Goal: Task Accomplishment & Management: Manage account settings

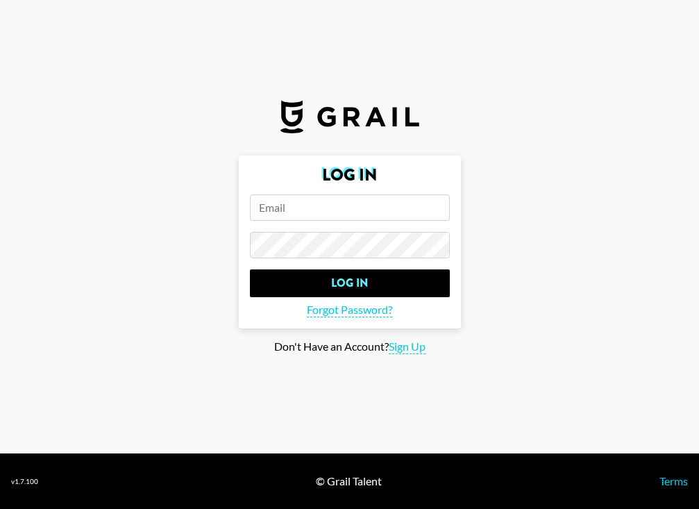
click at [281, 212] on input "email" at bounding box center [350, 207] width 200 height 26
type input "peter.iwuh@grail-talent.com"
click at [421, 214] on input "peter.iwuh@grail-talent.com" at bounding box center [350, 207] width 200 height 26
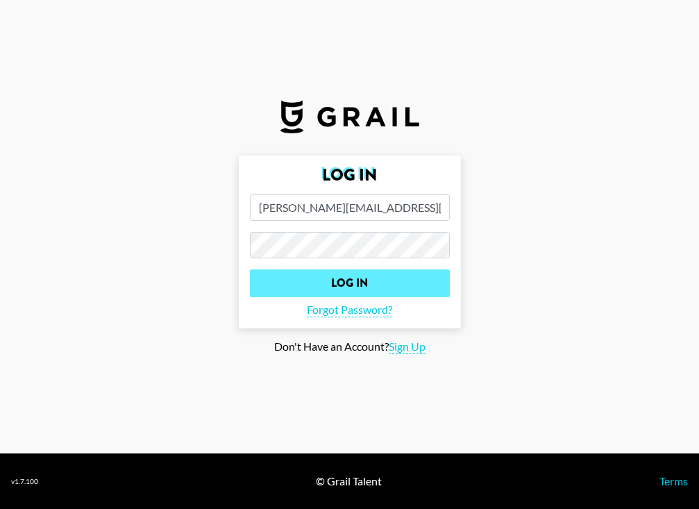
click at [250, 269] on input "Log In" at bounding box center [350, 283] width 200 height 28
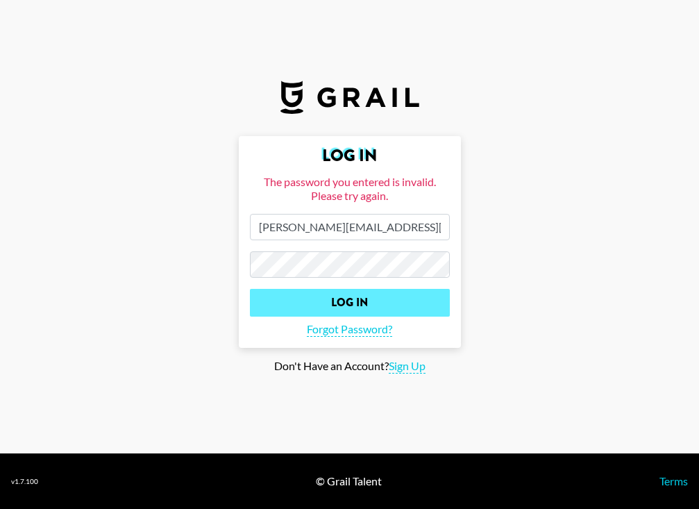
click at [250, 289] on input "Log In" at bounding box center [350, 303] width 200 height 28
click at [387, 294] on input "Log In" at bounding box center [350, 303] width 200 height 28
click at [351, 299] on input "Log In" at bounding box center [350, 303] width 200 height 28
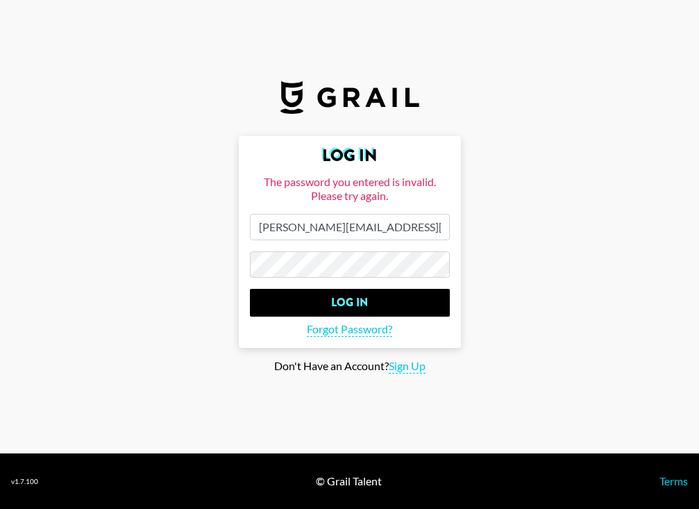
click at [335, 227] on input "peter.iwuh@grail-talent.com" at bounding box center [350, 227] width 200 height 26
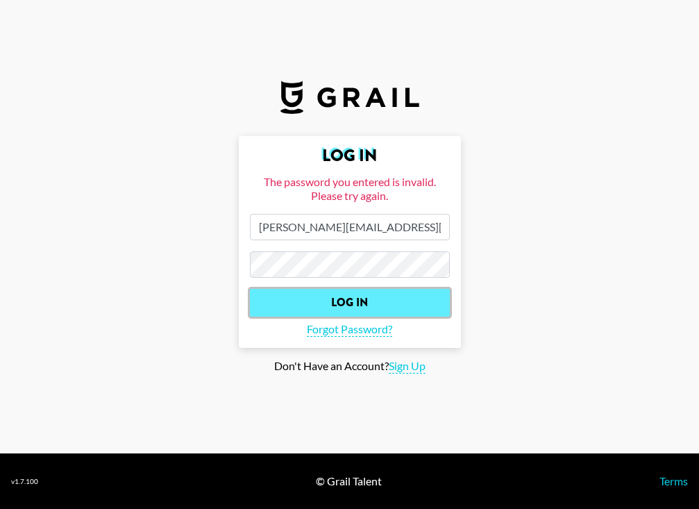
click at [313, 304] on input "Log In" at bounding box center [350, 303] width 200 height 28
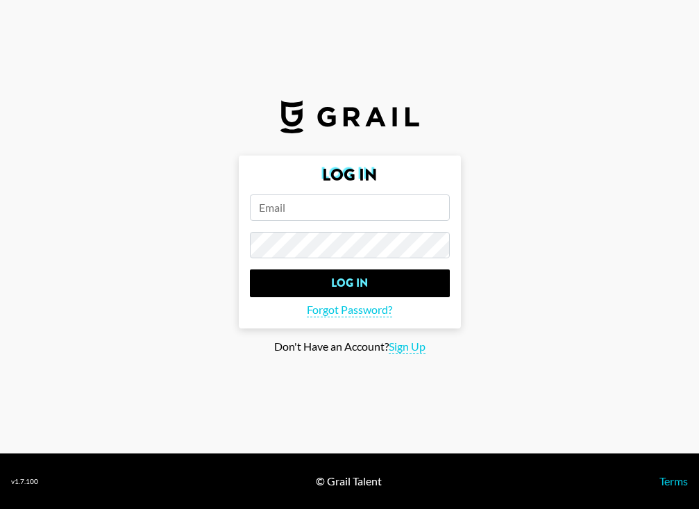
click at [336, 200] on input "email" at bounding box center [350, 207] width 200 height 26
type input "pete"
click at [405, 346] on span "Sign Up" at bounding box center [407, 346] width 37 height 15
type input "Sign Up"
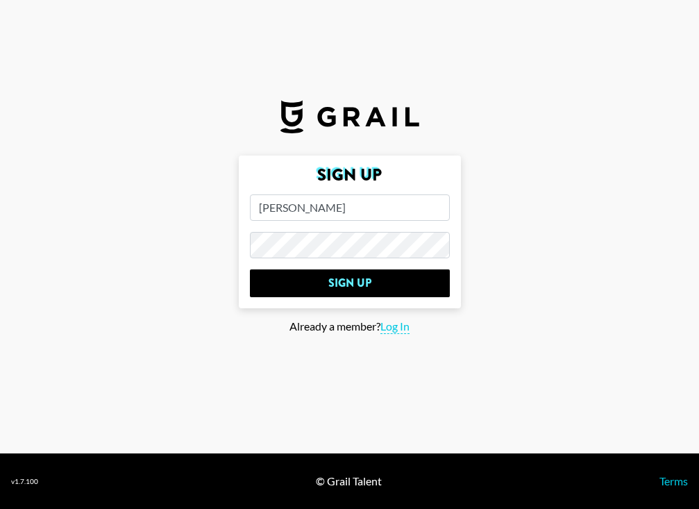
click at [306, 216] on input "pete" at bounding box center [350, 207] width 200 height 26
type input "peter.iwuh@grail-team.com"
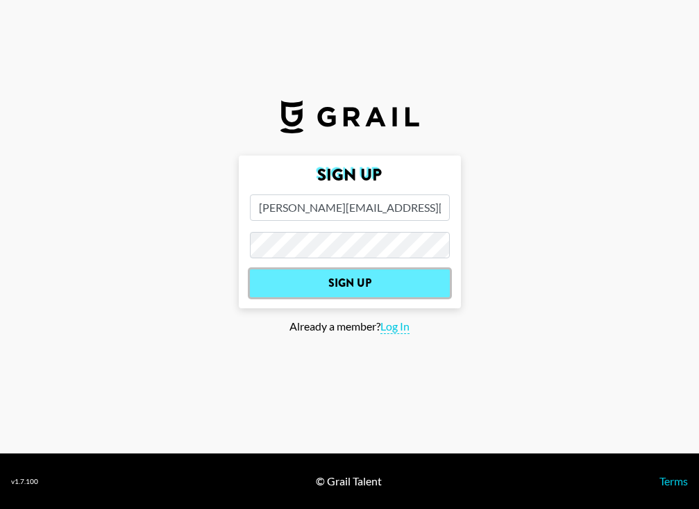
click at [412, 282] on input "Sign Up" at bounding box center [350, 283] width 200 height 28
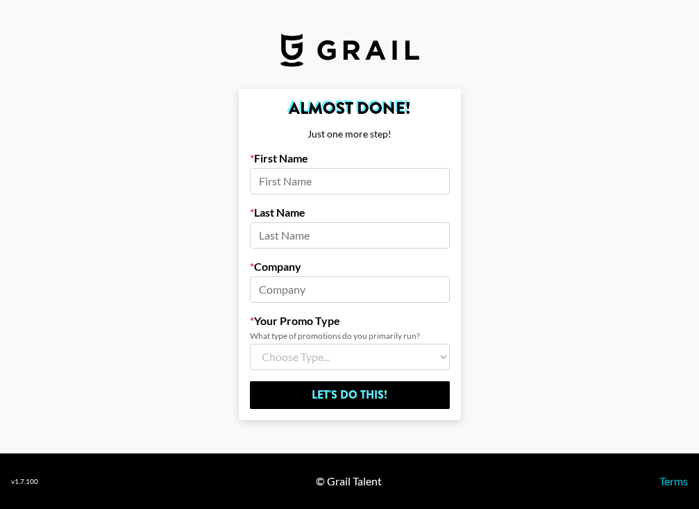
click at [398, 183] on input at bounding box center [350, 181] width 200 height 26
type input "Peter"
type input "Iwuh"
click at [334, 287] on input "Tykoon Sports" at bounding box center [350, 289] width 200 height 26
type input "Grail Talent"
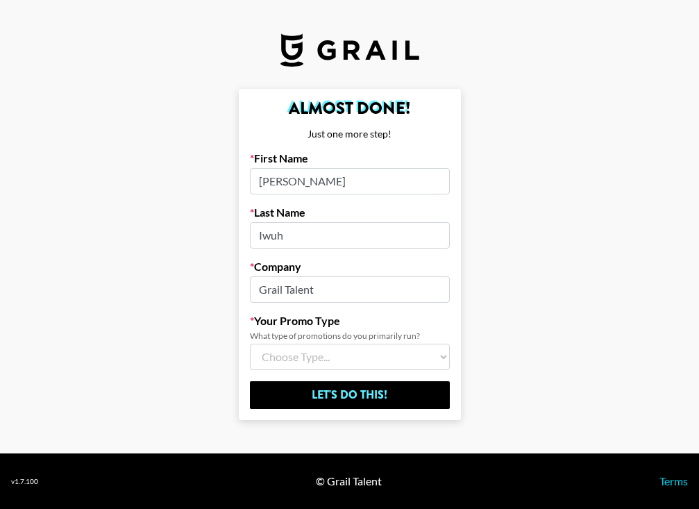
click at [339, 355] on select "Choose Type... Song Promos Brand Promos Both (I work at an Agency)" at bounding box center [350, 357] width 200 height 26
select select "Brand"
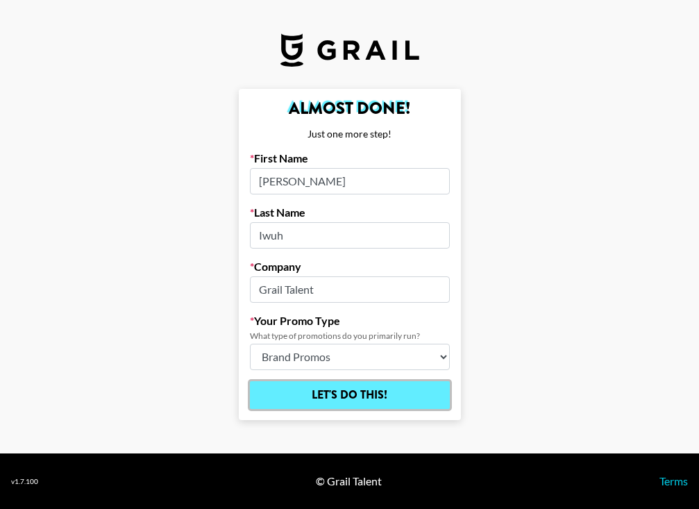
click at [331, 397] on input "Let's Do This!" at bounding box center [350, 395] width 200 height 28
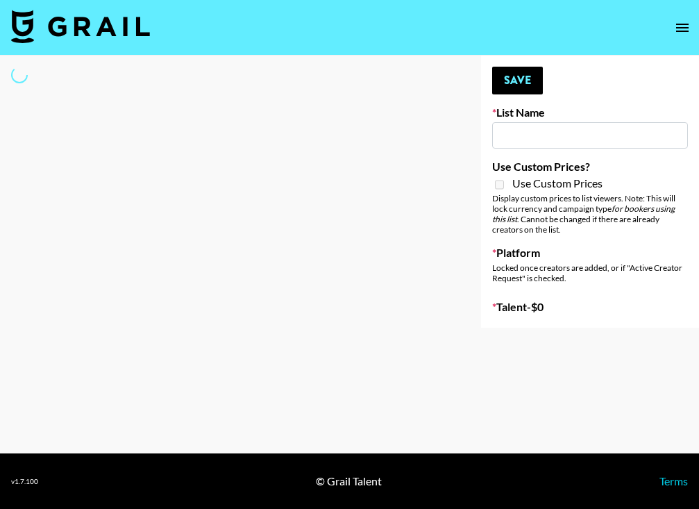
click at [683, 31] on icon "open drawer" at bounding box center [682, 28] width 12 height 8
click at [698, 303] on html "Your changes have been saved! Save List Name Use Custom Prices? Use Custom Pric…" at bounding box center [349, 254] width 699 height 509
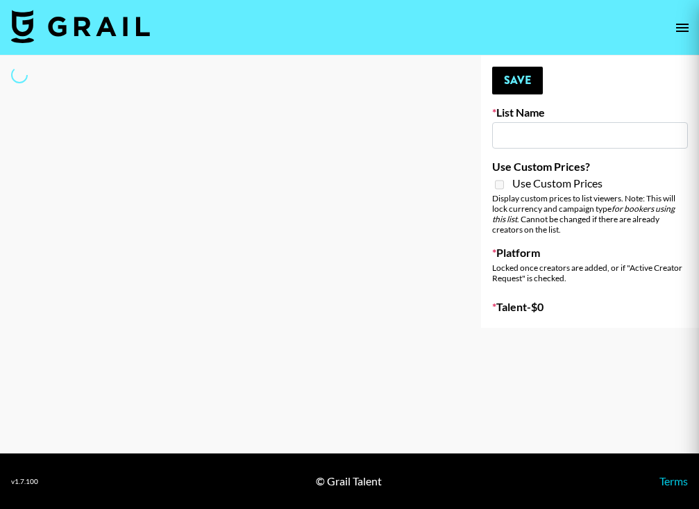
click at [689, 26] on div at bounding box center [349, 254] width 699 height 509
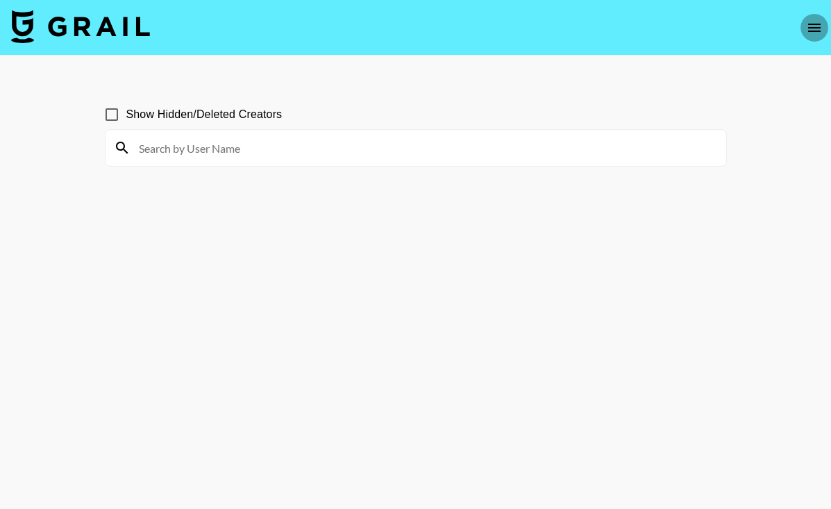
click at [820, 33] on icon "open drawer" at bounding box center [814, 27] width 17 height 17
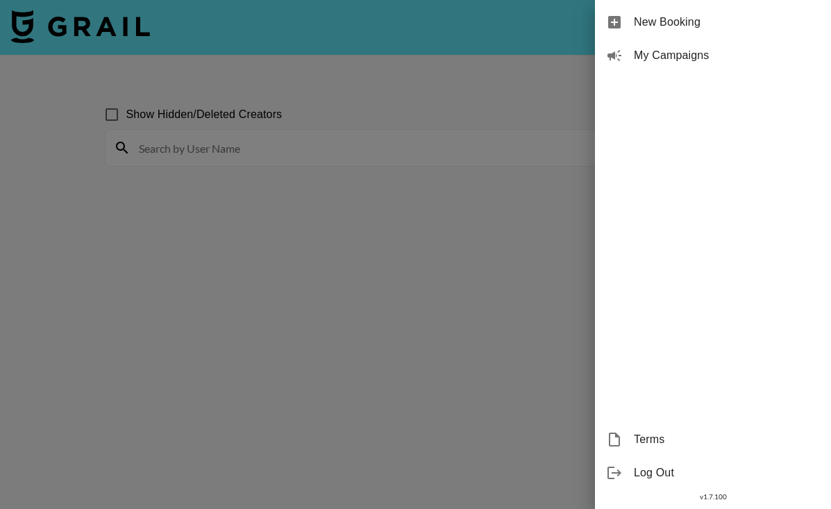
click at [665, 17] on span "New Booking" at bounding box center [727, 22] width 186 height 17
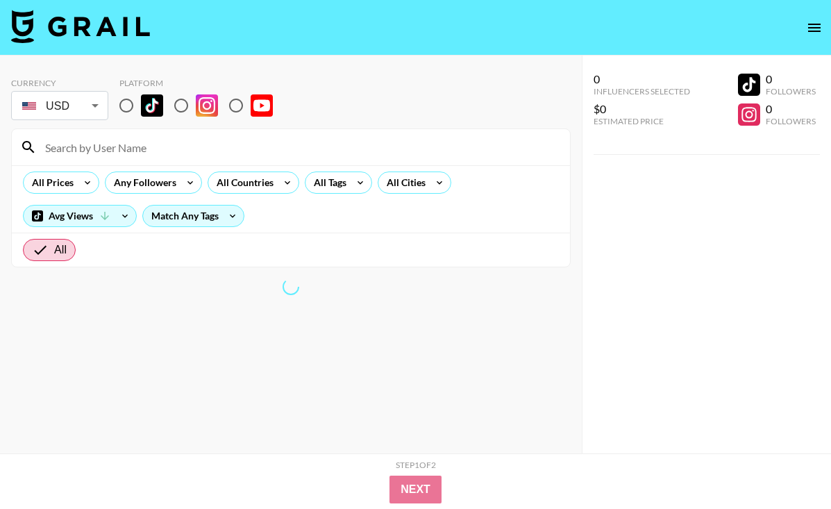
click at [814, 28] on icon "open drawer" at bounding box center [814, 28] width 12 height 8
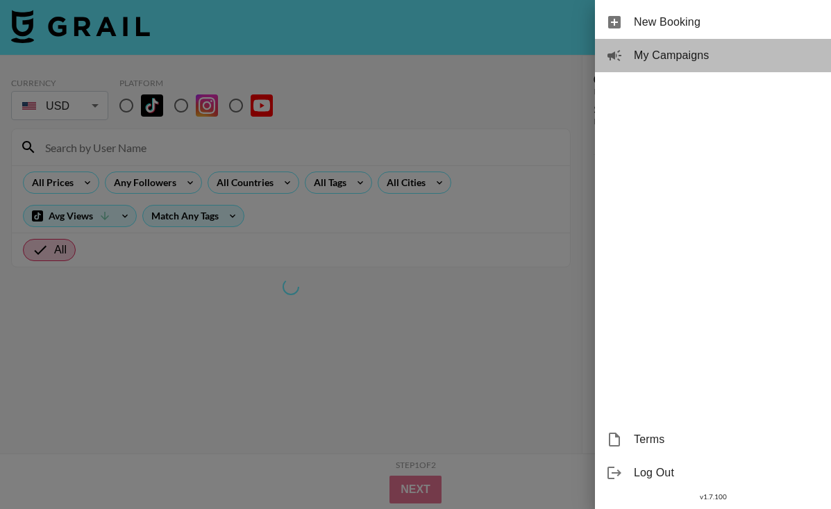
click at [669, 57] on span "My Campaigns" at bounding box center [727, 55] width 186 height 17
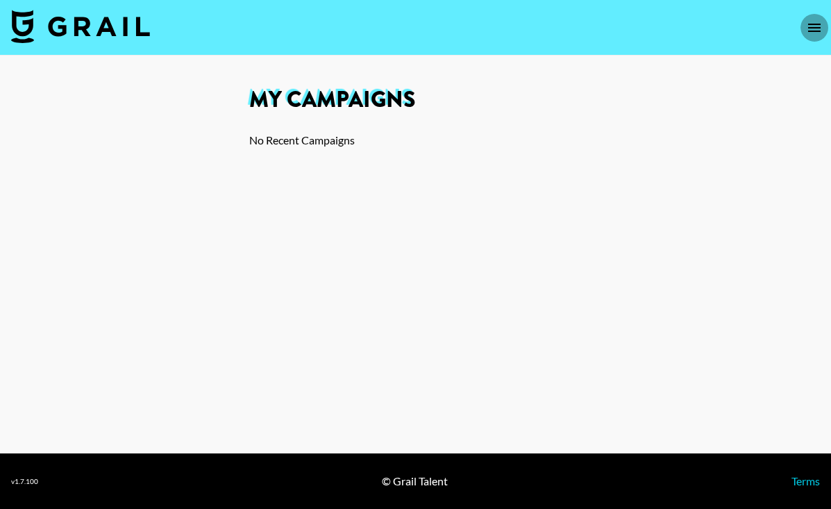
click at [814, 27] on icon "open drawer" at bounding box center [814, 28] width 12 height 8
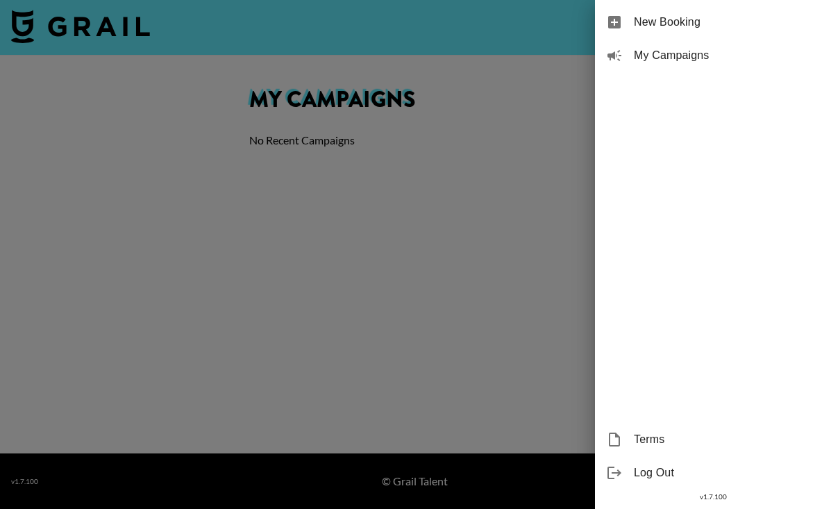
click at [497, 349] on div at bounding box center [415, 254] width 831 height 509
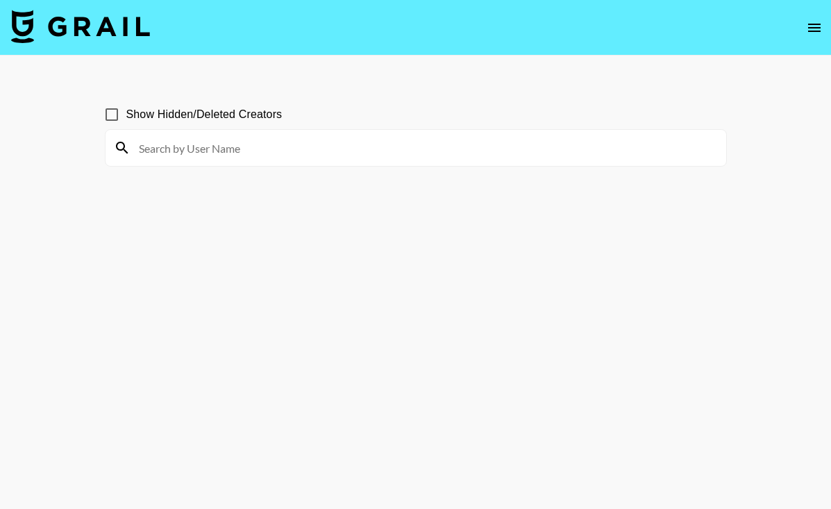
click at [811, 27] on icon "open drawer" at bounding box center [814, 28] width 12 height 8
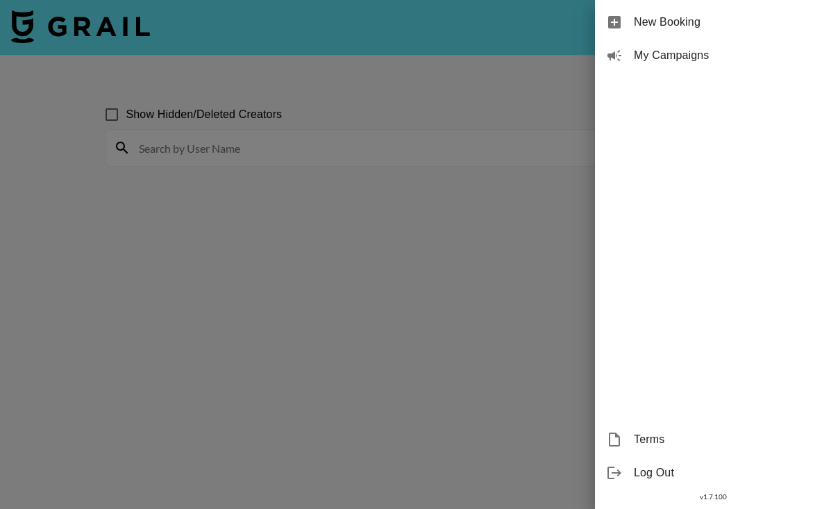
click at [430, 170] on div at bounding box center [415, 254] width 831 height 509
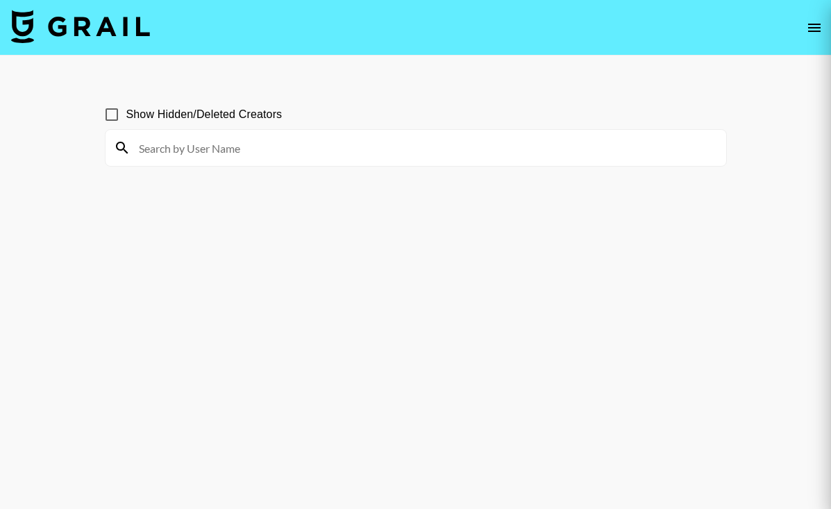
click at [380, 153] on input at bounding box center [424, 148] width 587 height 22
click at [435, 156] on input "Ricco Ross" at bounding box center [424, 148] width 587 height 22
type input "Ricco Ross"
click at [255, 151] on input "Ricco Ross" at bounding box center [424, 148] width 587 height 22
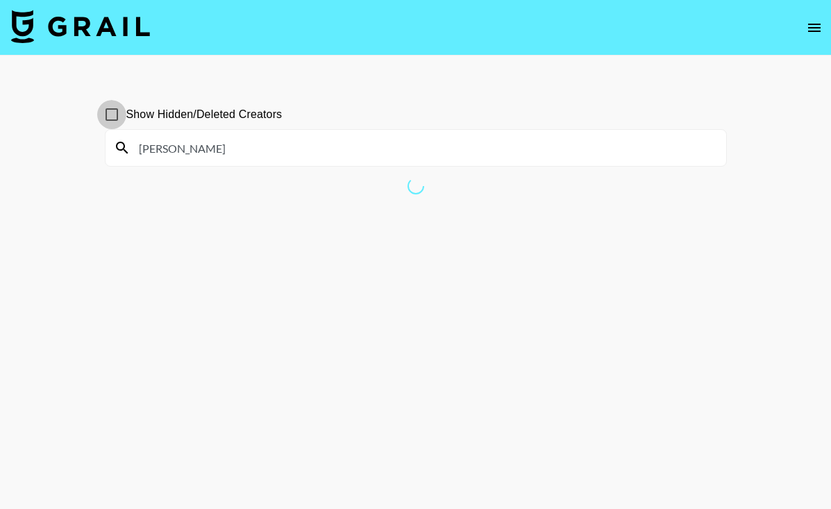
click at [122, 117] on input "Show Hidden/Deleted Creators" at bounding box center [111, 114] width 29 height 29
checkbox input "false"
click at [237, 165] on div "[PERSON_NAME]" at bounding box center [416, 148] width 621 height 36
click at [209, 152] on input "[PERSON_NAME]" at bounding box center [424, 148] width 587 height 22
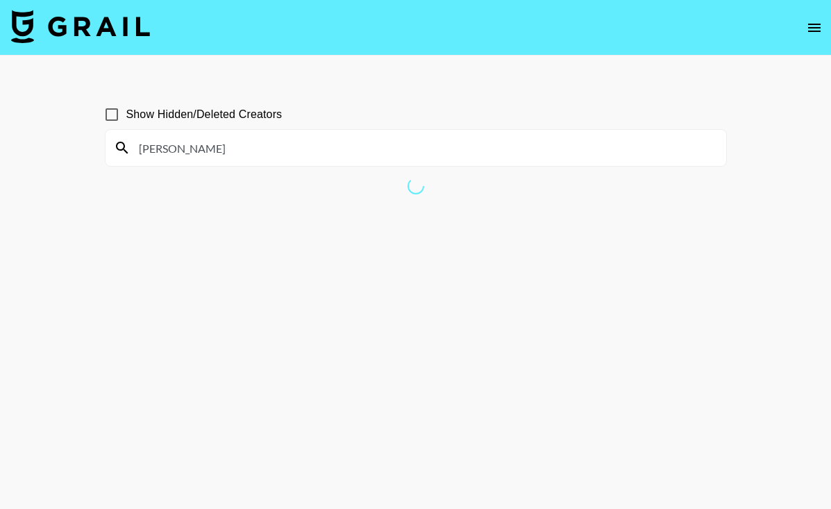
click at [117, 148] on icon at bounding box center [122, 148] width 12 height 12
click at [380, 167] on section "Show Hidden/Deleted Creators Ricco Ross" at bounding box center [416, 288] width 622 height 398
click at [355, 153] on input "[PERSON_NAME]" at bounding box center [424, 148] width 587 height 22
click at [327, 147] on input "Ricco Ross" at bounding box center [424, 148] width 587 height 22
click at [812, 26] on icon "open drawer" at bounding box center [814, 27] width 17 height 17
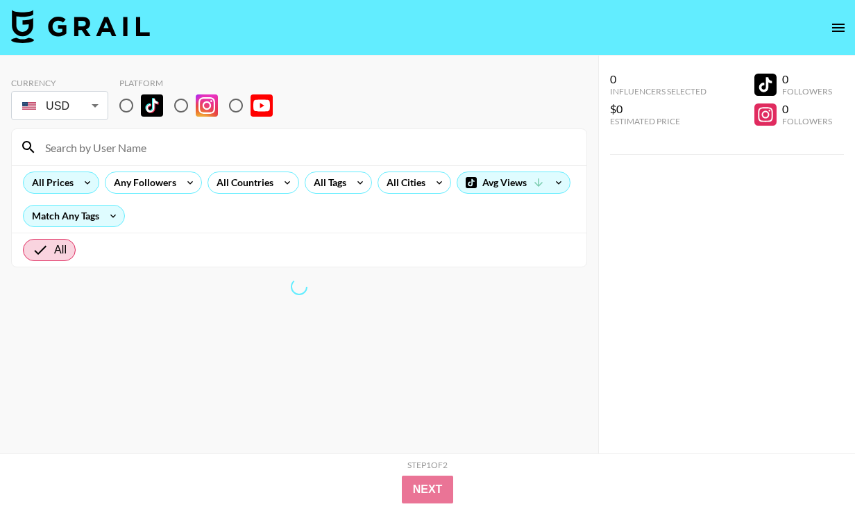
click at [77, 186] on icon at bounding box center [87, 182] width 22 height 21
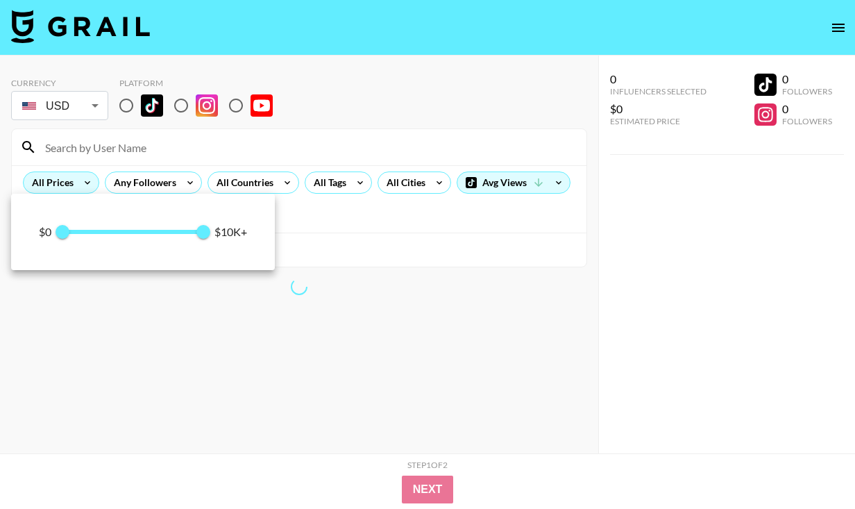
click at [77, 186] on div at bounding box center [427, 254] width 855 height 509
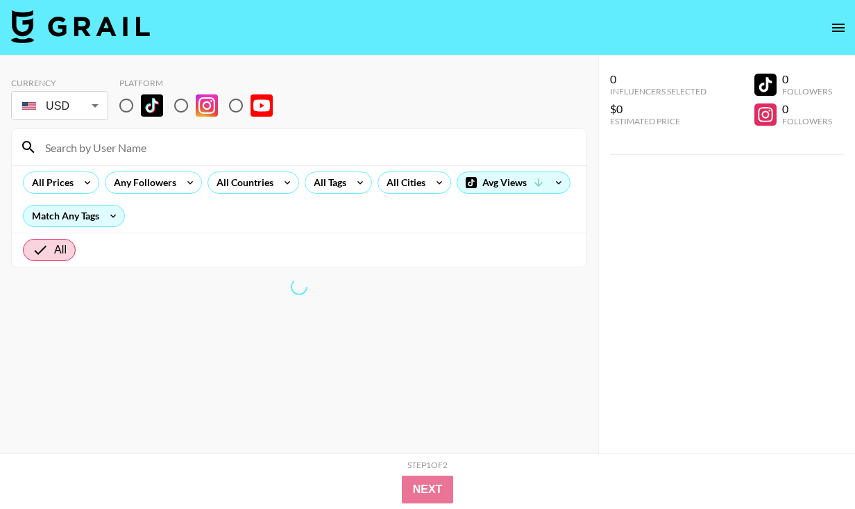
click at [837, 24] on icon "open drawer" at bounding box center [838, 28] width 12 height 8
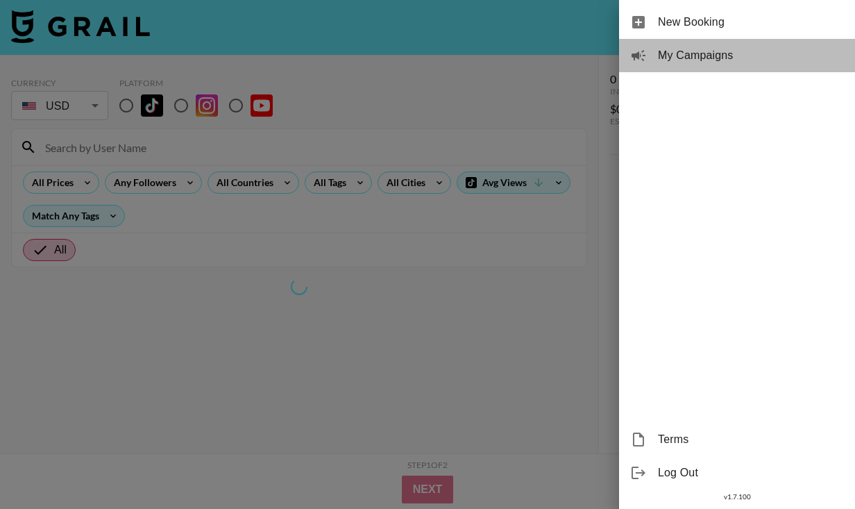
click at [724, 58] on span "My Campaigns" at bounding box center [751, 55] width 186 height 17
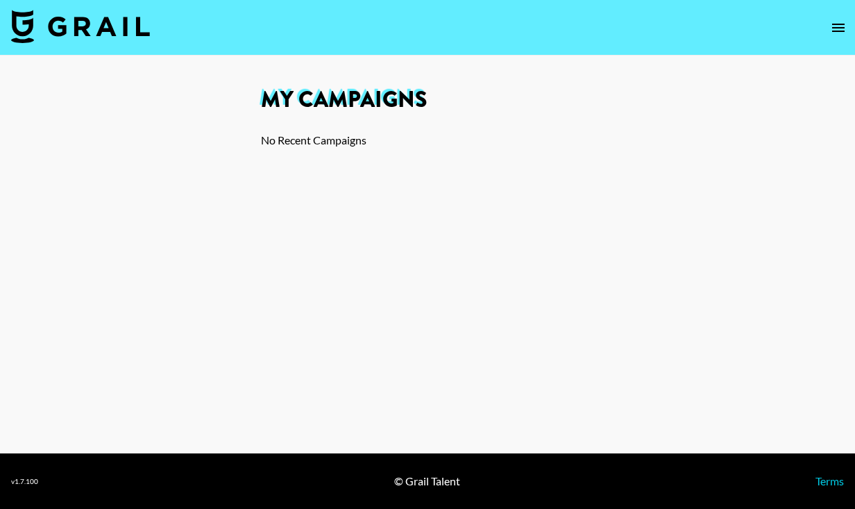
click at [837, 22] on icon "open drawer" at bounding box center [838, 27] width 17 height 17
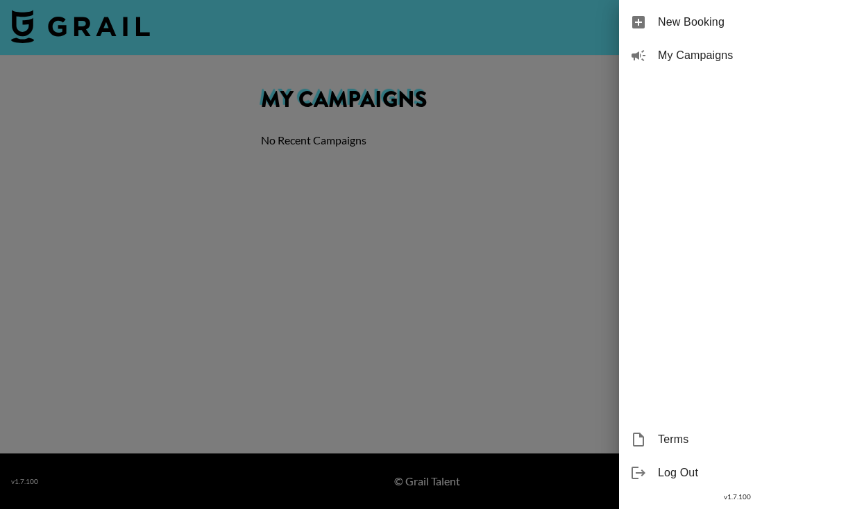
click at [700, 15] on span "New Booking" at bounding box center [751, 22] width 186 height 17
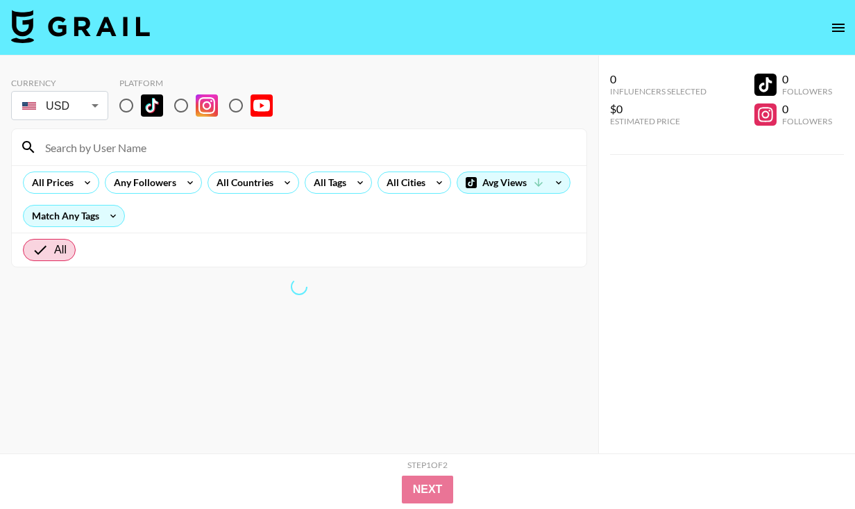
click at [178, 103] on input "radio" at bounding box center [181, 105] width 29 height 29
radio input "true"
click at [237, 107] on input "radio" at bounding box center [235, 105] width 29 height 29
radio input "true"
click at [182, 104] on input "radio" at bounding box center [181, 105] width 29 height 29
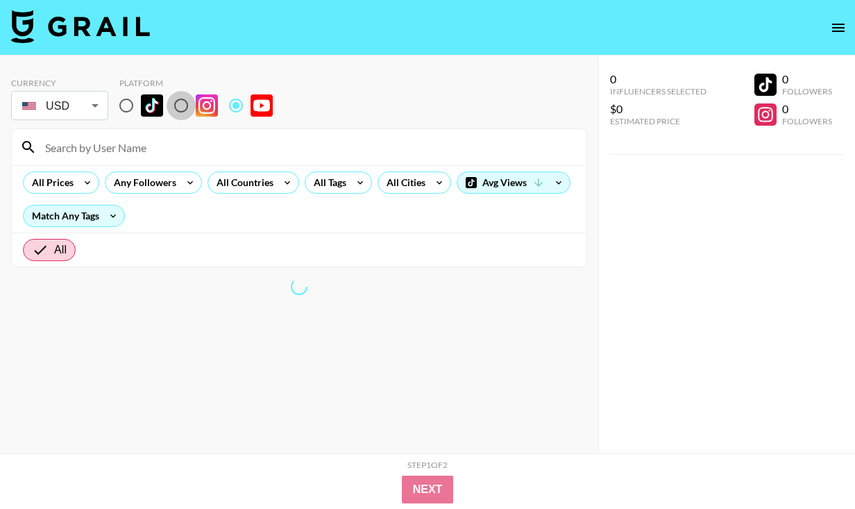
radio input "true"
click at [171, 181] on div "Any Followers" at bounding box center [143, 182] width 74 height 21
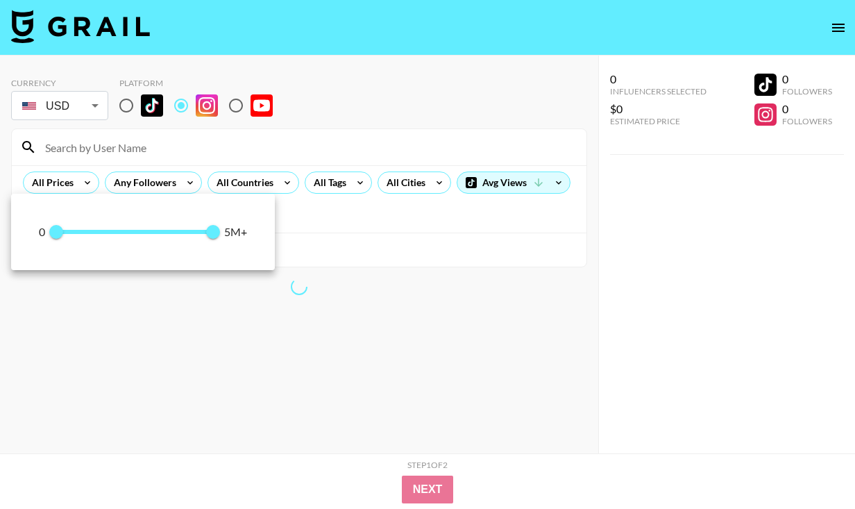
click at [362, 229] on div at bounding box center [427, 254] width 855 height 509
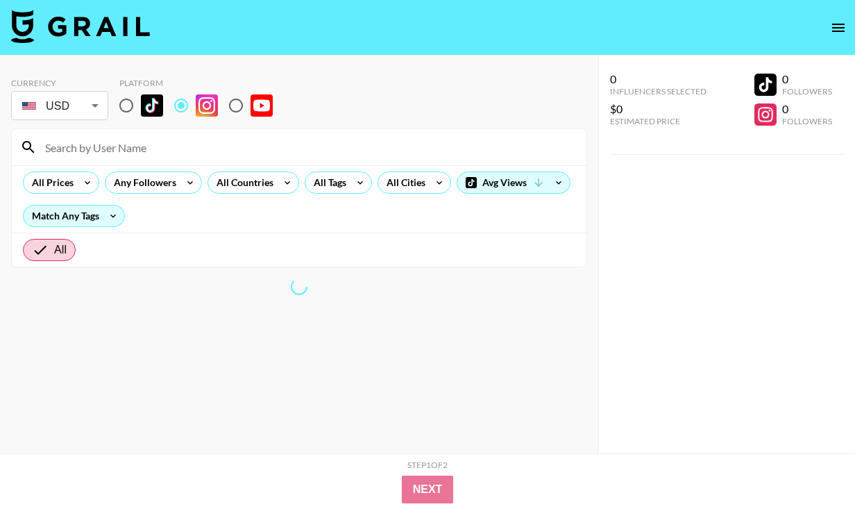
click at [835, 24] on icon "open drawer" at bounding box center [838, 28] width 12 height 8
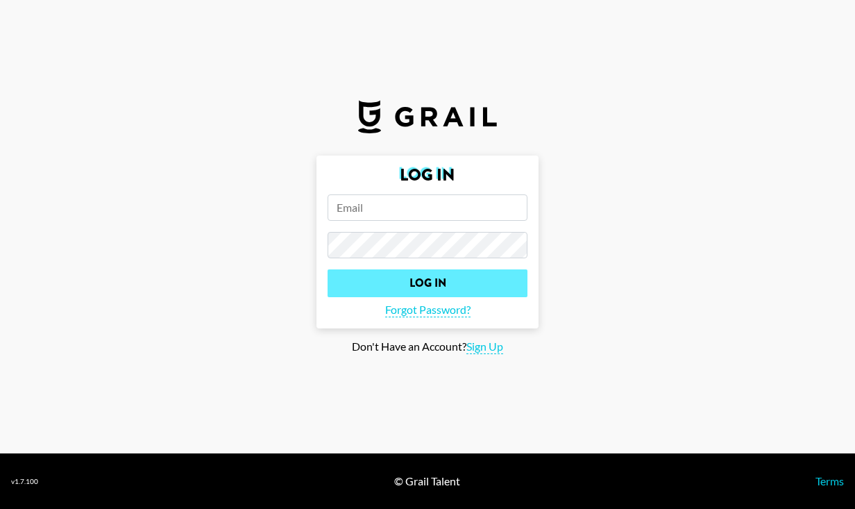
type input "[PERSON_NAME][EMAIL_ADDRESS][DOMAIN_NAME]"
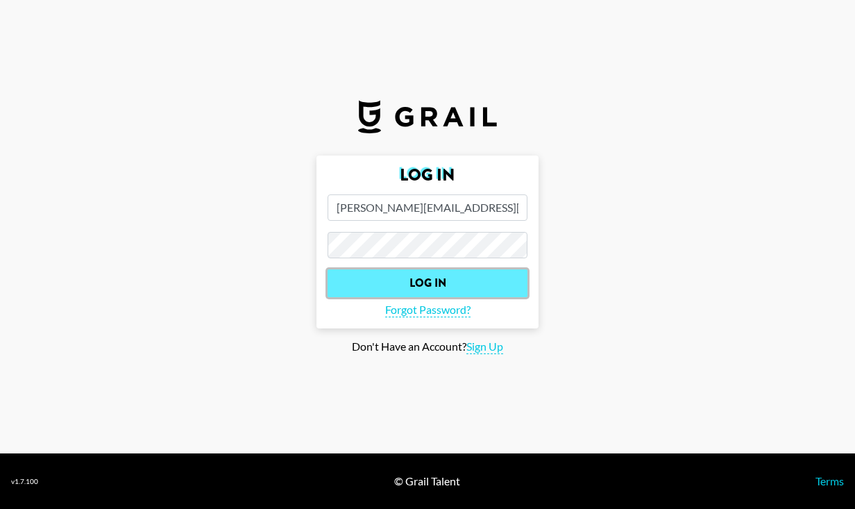
click at [438, 279] on input "Log In" at bounding box center [428, 283] width 200 height 28
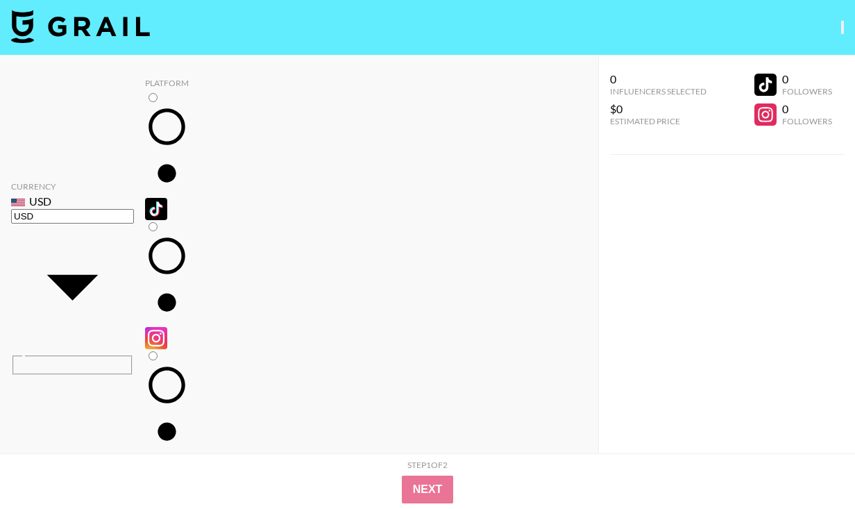
click at [843, 31] on icon "open drawer" at bounding box center [843, 31] width 0 height 0
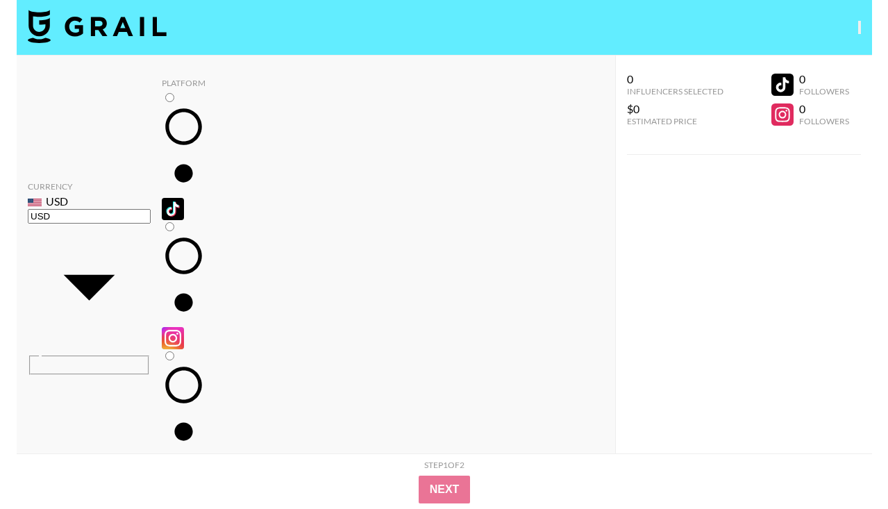
scroll to position [56, 0]
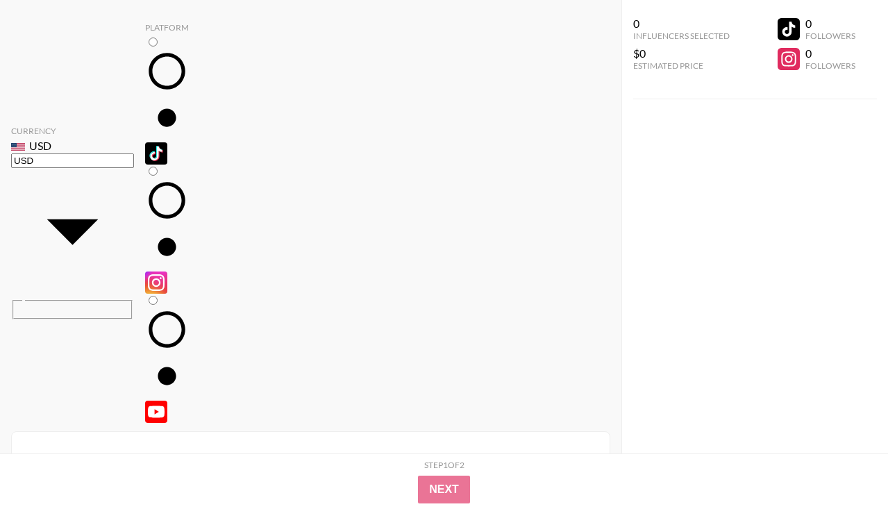
type input "e"
type input "ricco"
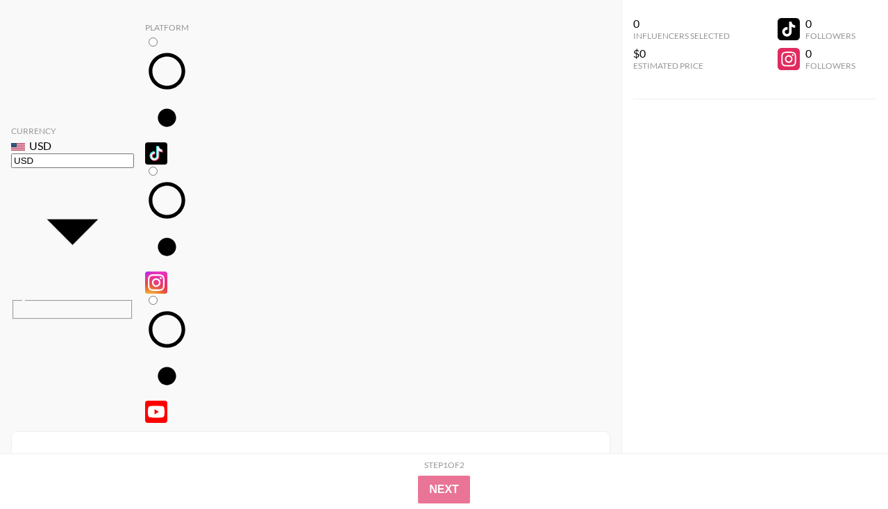
click at [158, 167] on input "radio" at bounding box center [153, 171] width 9 height 9
radio input "true"
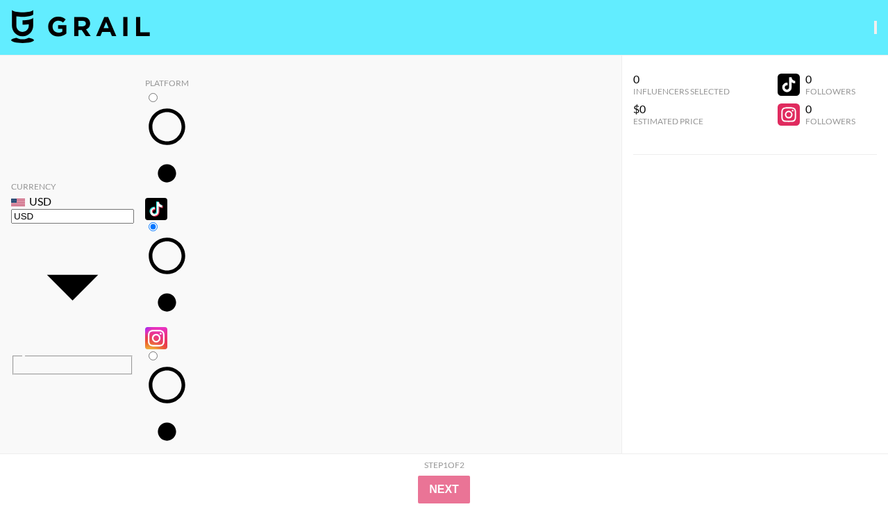
type input "riccoross"
radio input "true"
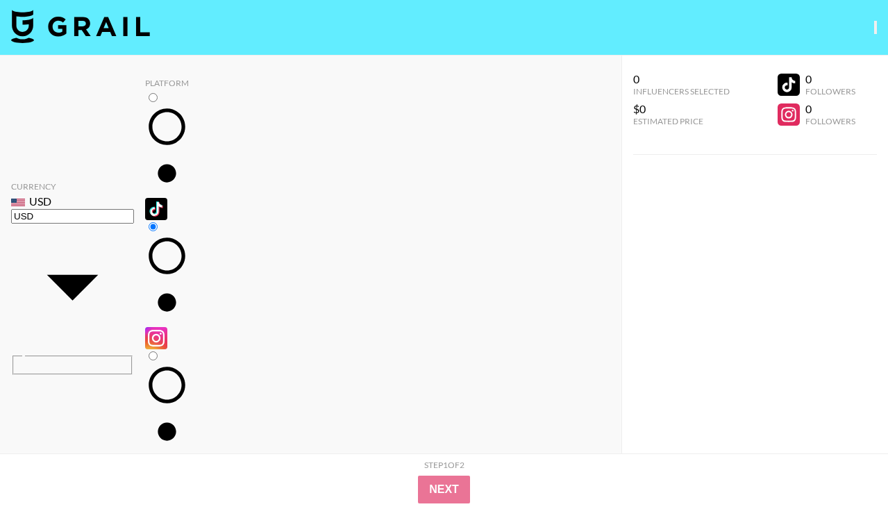
click at [855, 31] on icon "open drawer" at bounding box center [875, 31] width 0 height 0
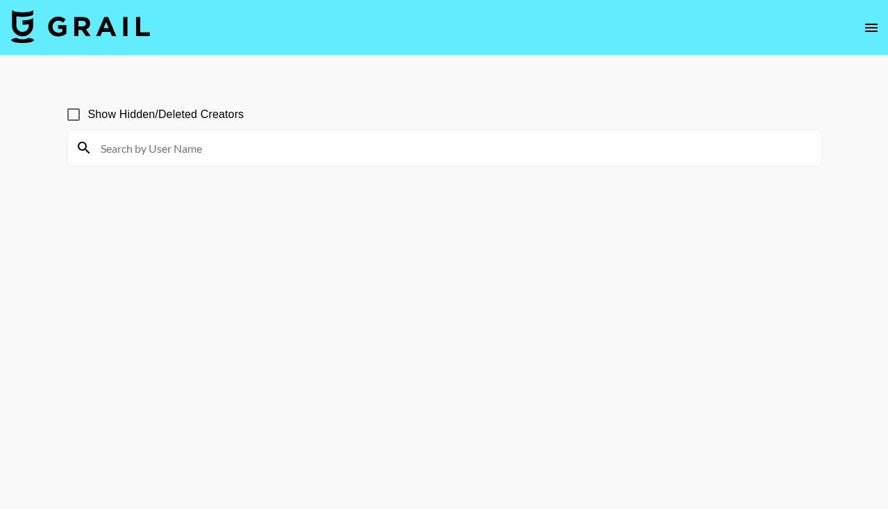
click at [872, 27] on icon "open drawer" at bounding box center [871, 28] width 12 height 8
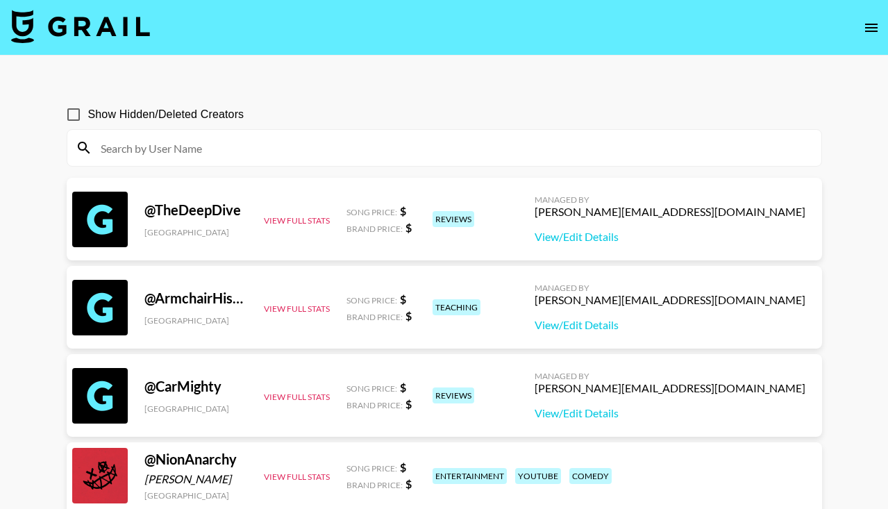
click at [220, 153] on input at bounding box center [452, 148] width 721 height 22
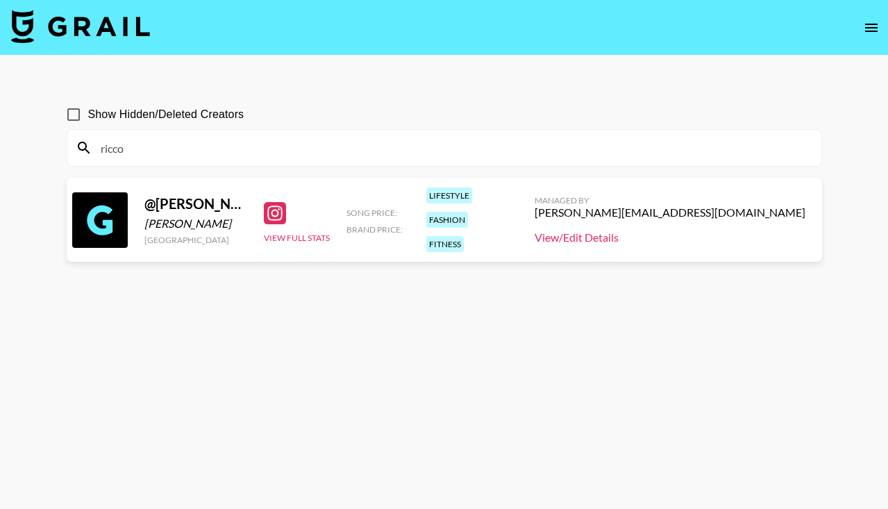
type input "ricco"
click at [719, 234] on link "View/Edit Details" at bounding box center [670, 237] width 271 height 14
click at [720, 238] on link "View/Edit Details" at bounding box center [670, 237] width 271 height 14
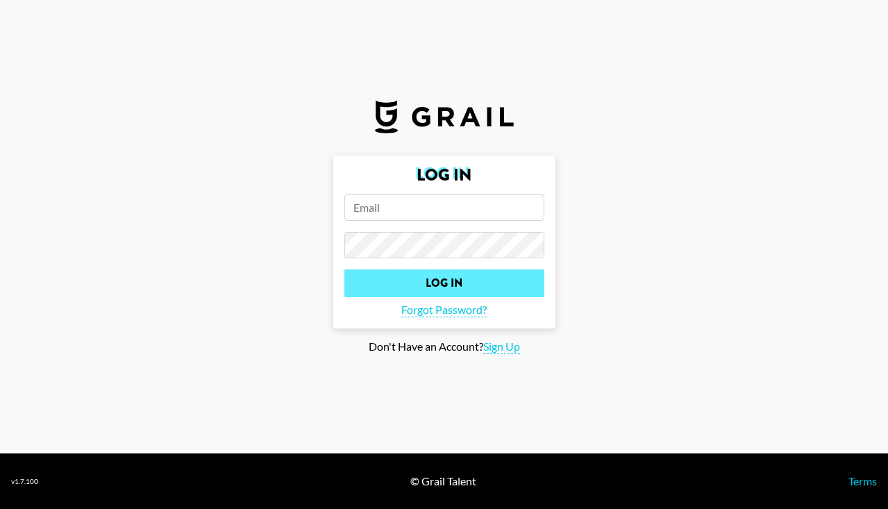
type input "[PERSON_NAME][EMAIL_ADDRESS][DOMAIN_NAME]"
click at [408, 277] on input "Log In" at bounding box center [444, 283] width 200 height 28
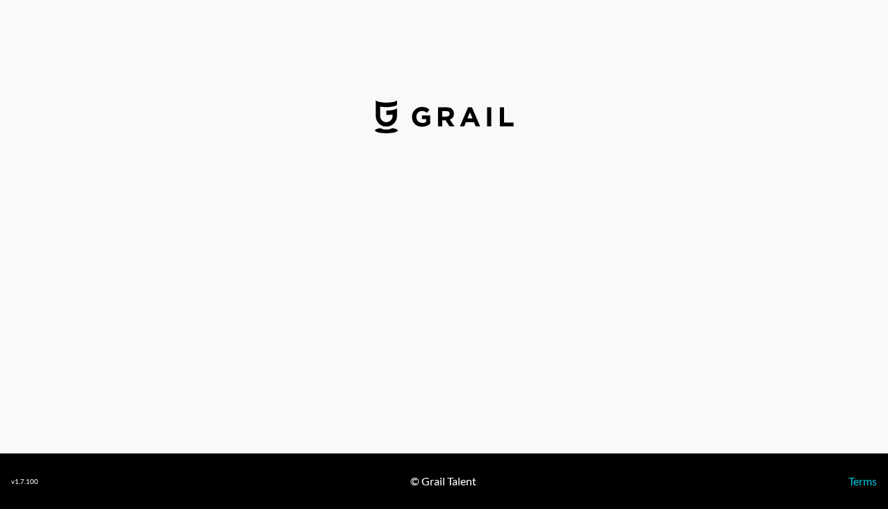
select select "USD"
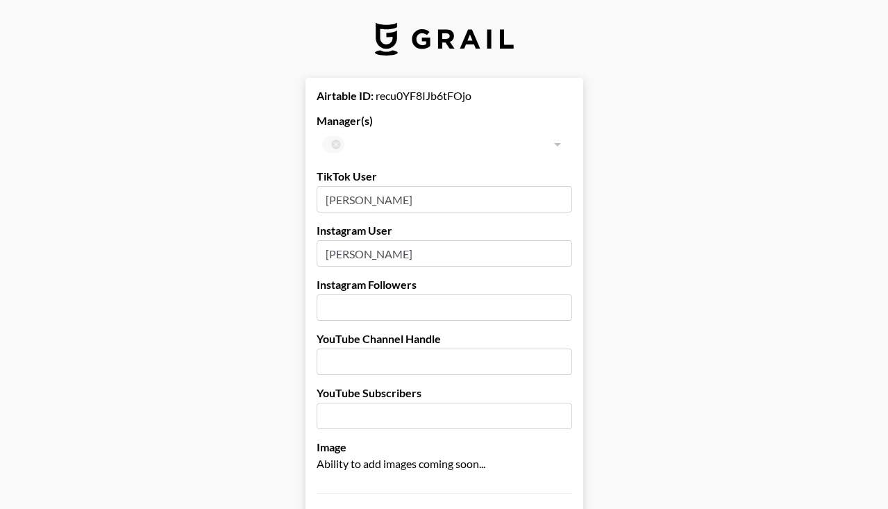
click at [330, 306] on input "number" at bounding box center [444, 307] width 255 height 26
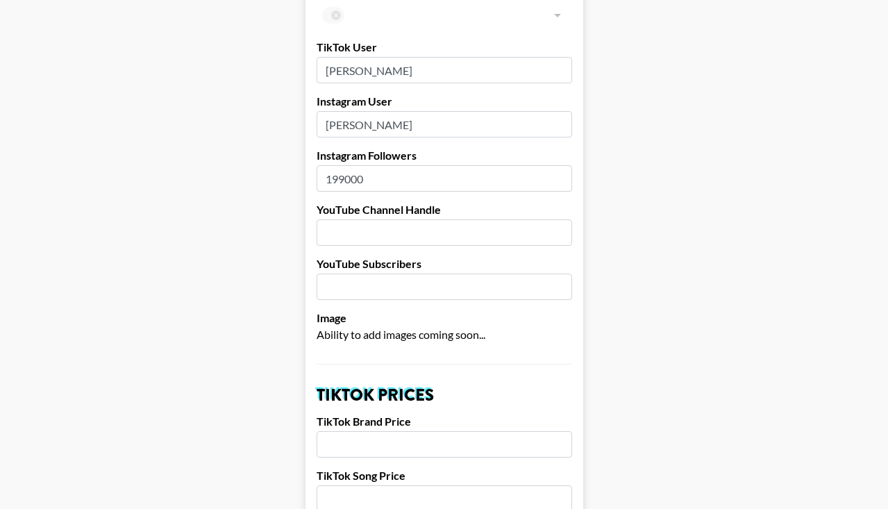
scroll to position [169, 0]
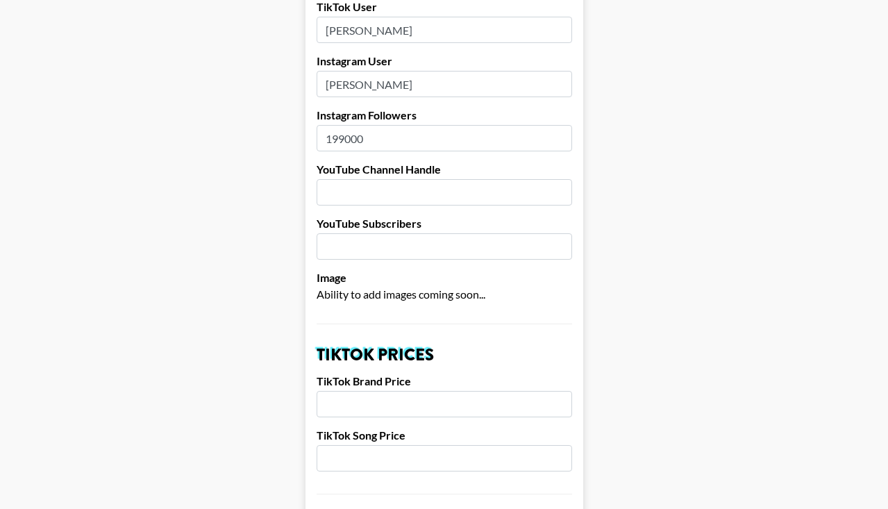
type input "199000"
click at [394, 299] on span "Ability to add images coming soon..." at bounding box center [401, 293] width 169 height 13
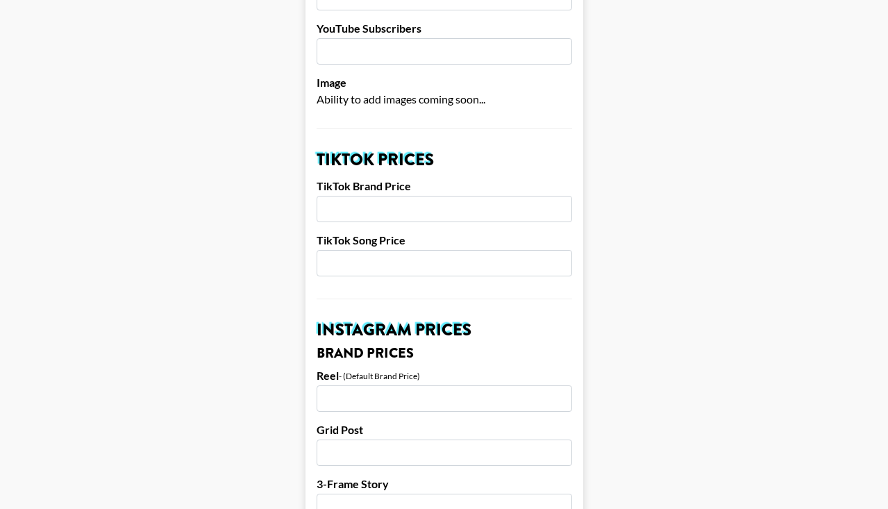
scroll to position [395, 0]
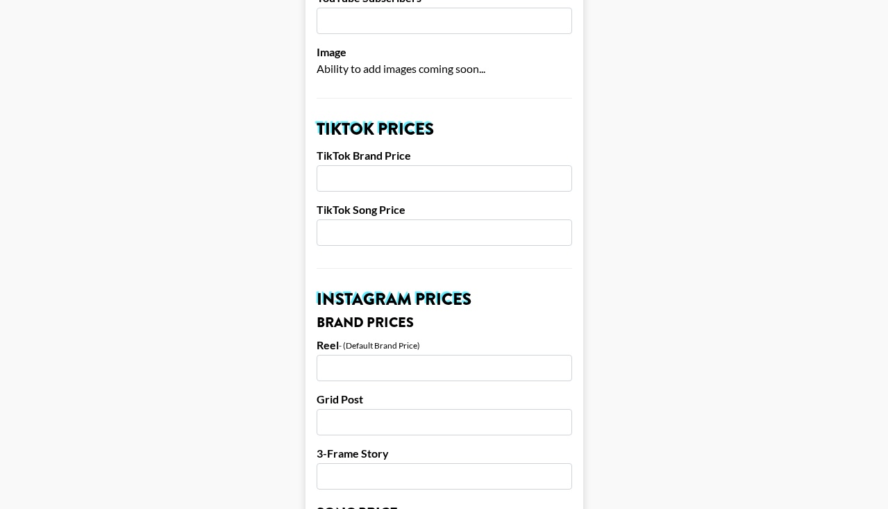
click at [360, 183] on input "number" at bounding box center [444, 178] width 255 height 26
type input "3"
type input "2"
type input "3000"
type input "7"
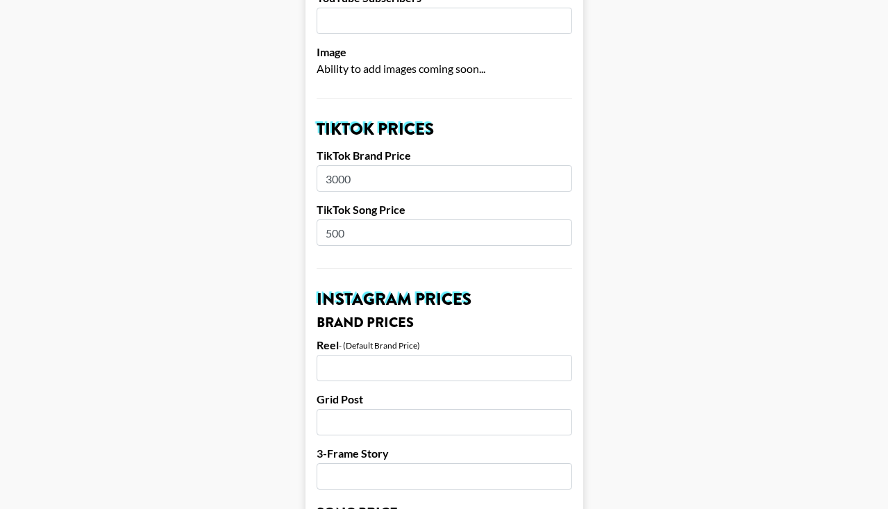
type input "500"
click at [374, 371] on input "number" at bounding box center [444, 368] width 255 height 26
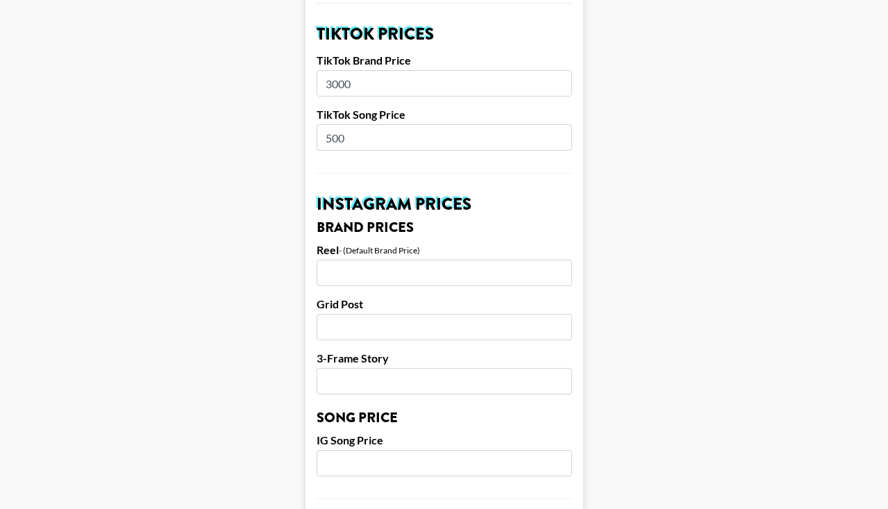
scroll to position [517, 0]
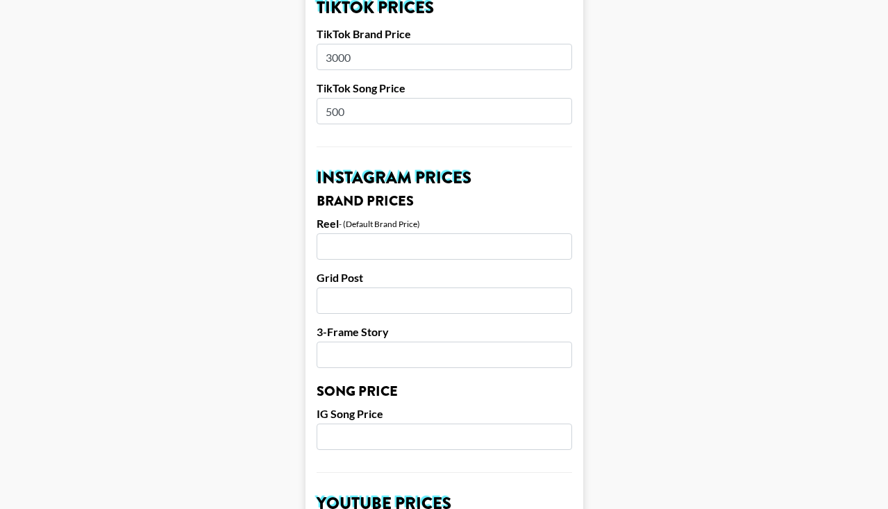
click at [360, 238] on input "number" at bounding box center [444, 246] width 255 height 26
type input "3"
type input "3500"
click at [371, 296] on input "number" at bounding box center [444, 300] width 255 height 26
type input "2"
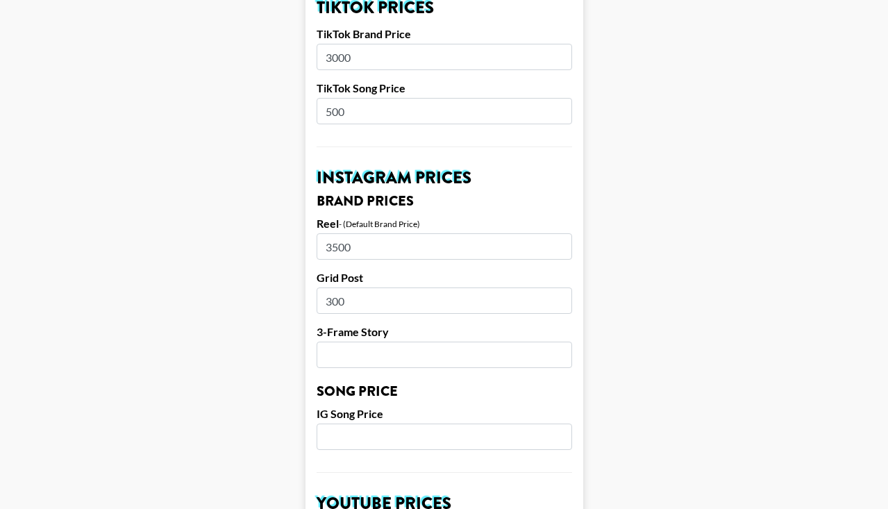
type input "300"
click at [341, 248] on input "3500" at bounding box center [444, 246] width 255 height 26
type input "3750"
click at [351, 294] on input "300" at bounding box center [444, 300] width 255 height 26
type input "3000"
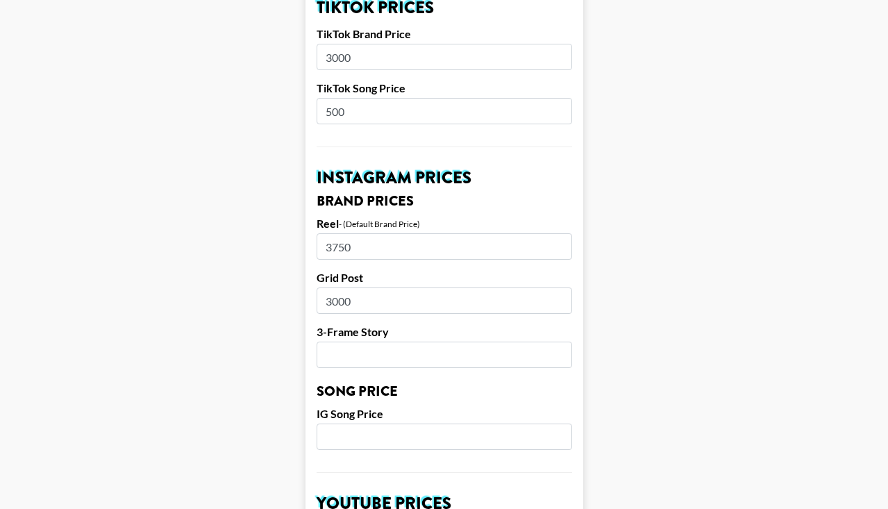
click at [367, 359] on input "number" at bounding box center [444, 355] width 255 height 26
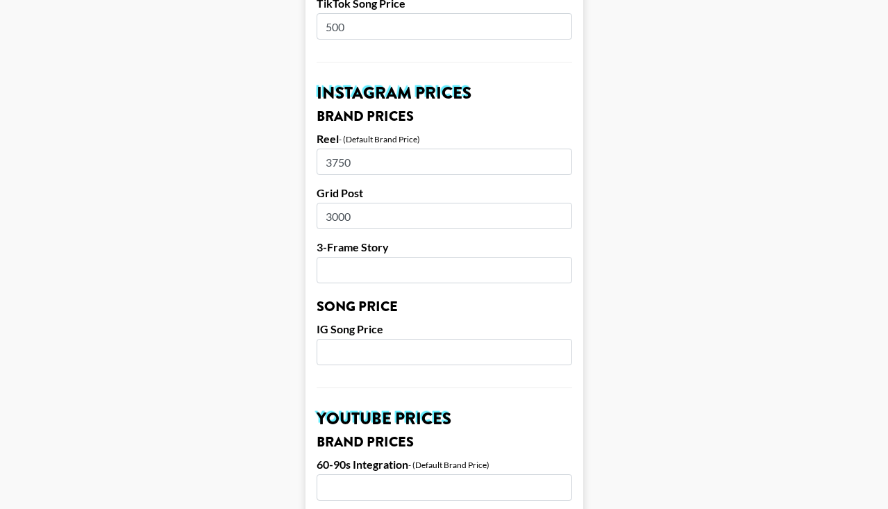
scroll to position [614, 0]
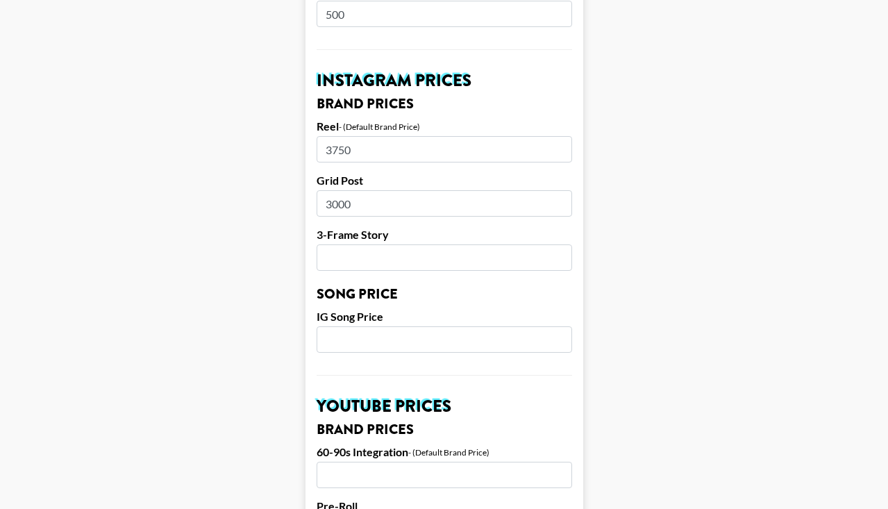
click at [367, 347] on input "number" at bounding box center [444, 339] width 255 height 26
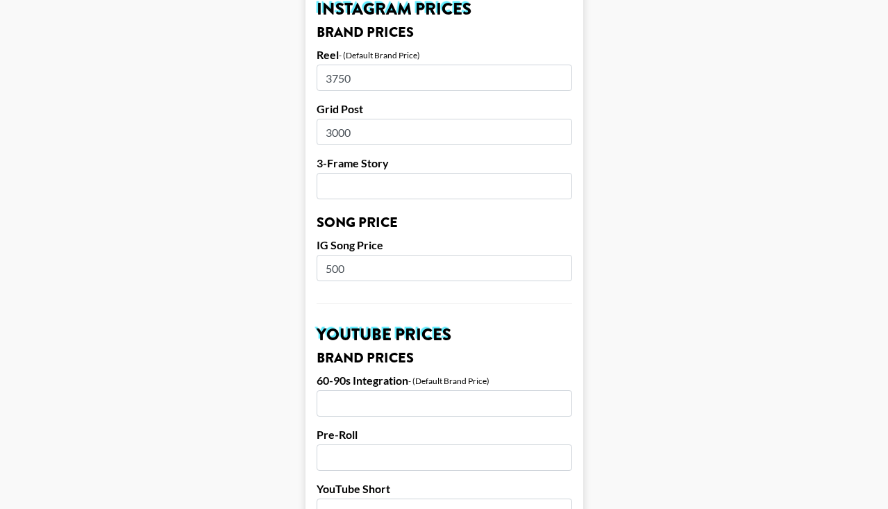
scroll to position [761, 0]
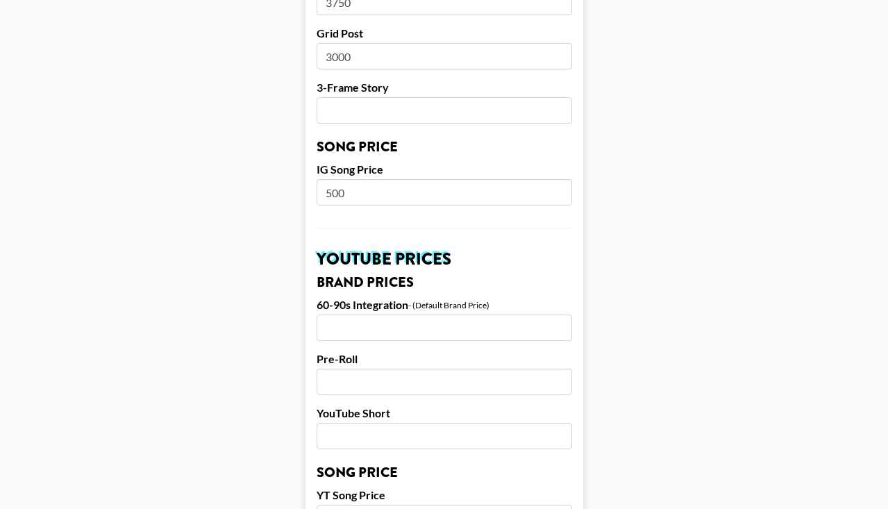
type input "500"
click at [385, 321] on input "number" at bounding box center [444, 327] width 255 height 26
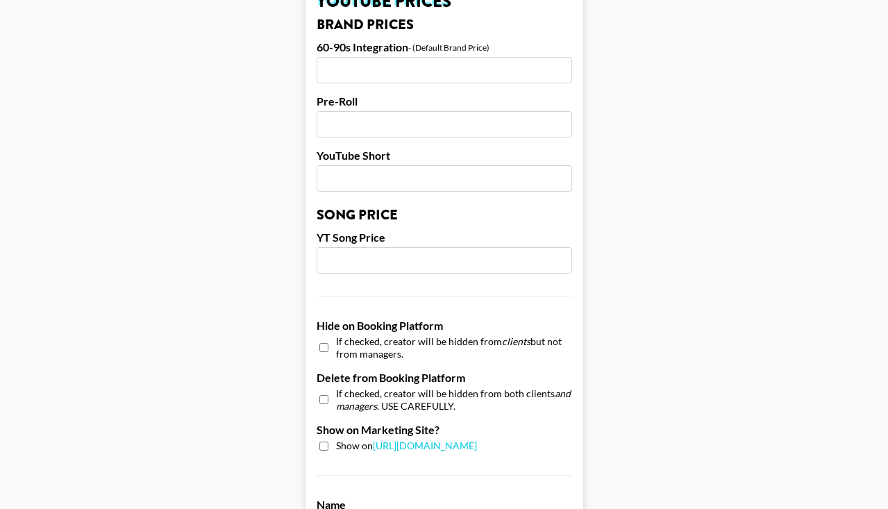
scroll to position [1030, 0]
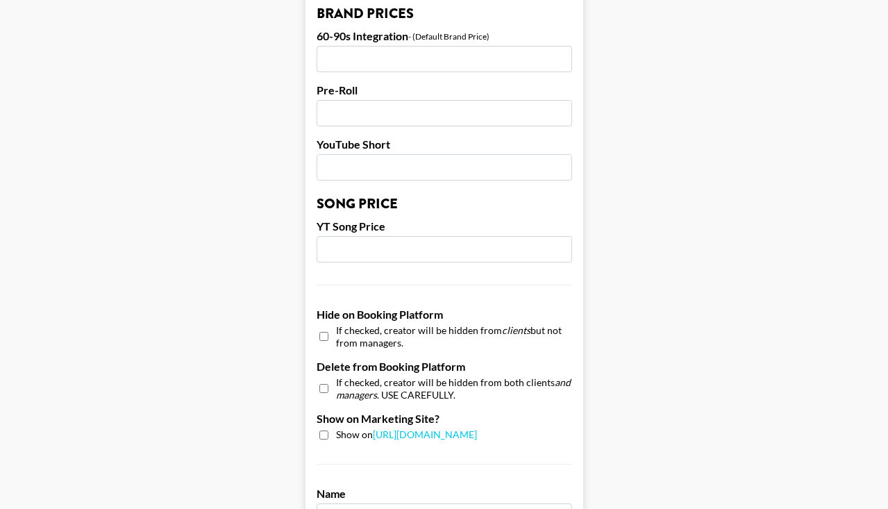
click at [371, 246] on input "number" at bounding box center [444, 249] width 255 height 26
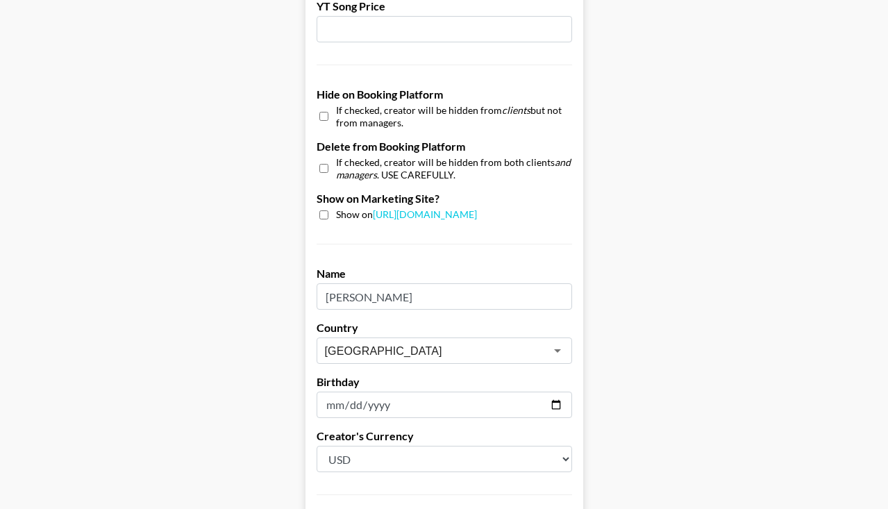
scroll to position [1320, 0]
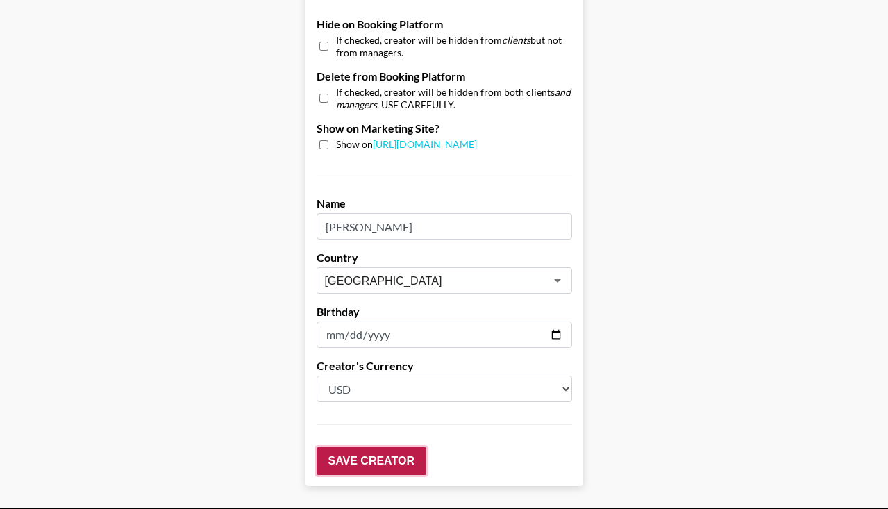
click at [351, 469] on input "Save Creator" at bounding box center [372, 461] width 110 height 28
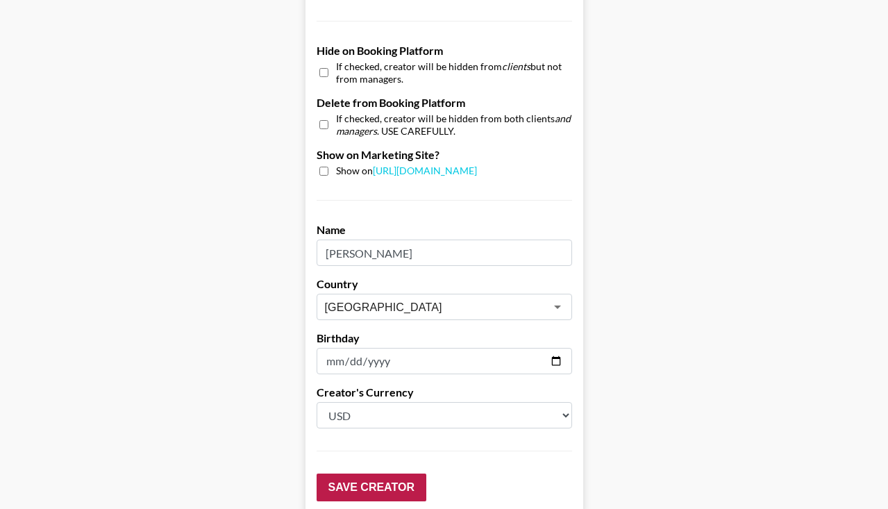
scroll to position [0, 0]
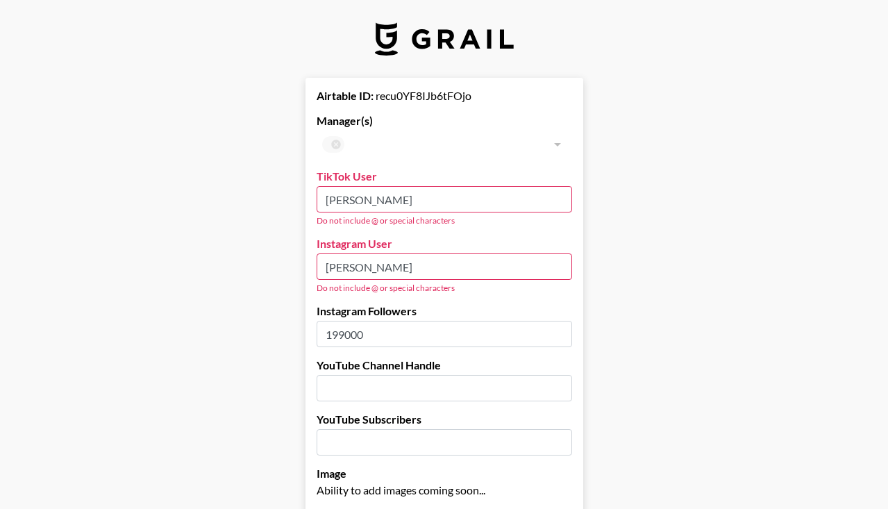
click at [355, 196] on input "[PERSON_NAME]" at bounding box center [444, 199] width 255 height 26
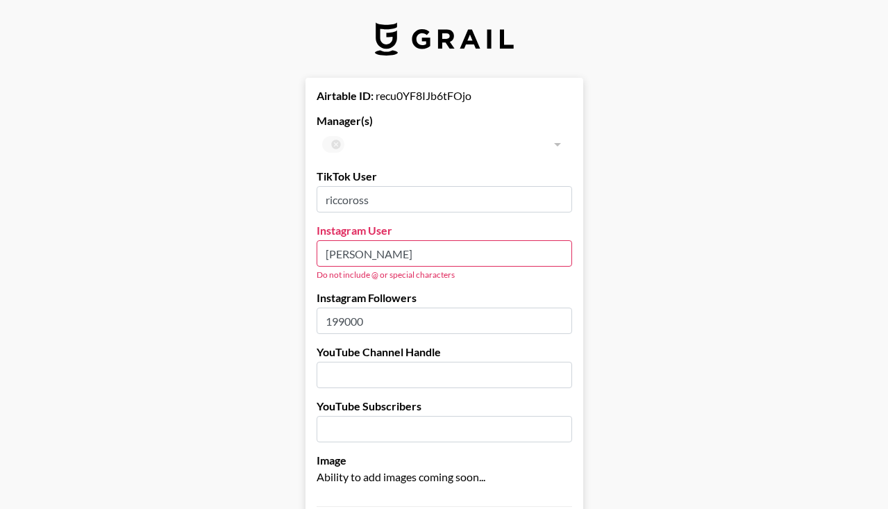
type input "riccoross"
click at [358, 251] on input "[PERSON_NAME]" at bounding box center [444, 253] width 255 height 26
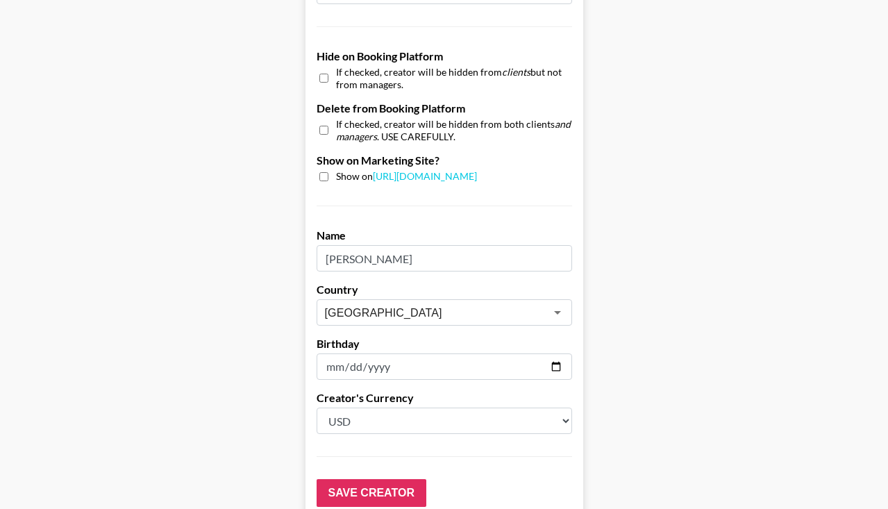
scroll to position [1375, 0]
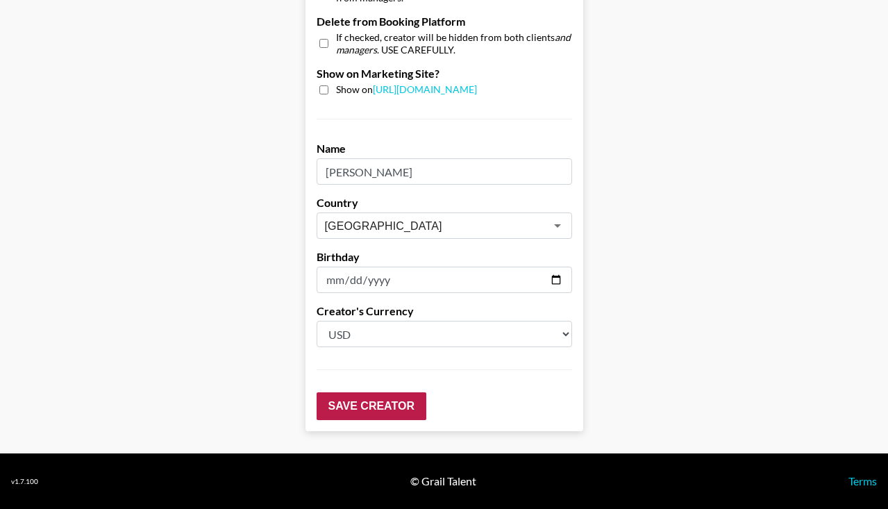
type input "RiccoRoss"
click at [403, 398] on input "Save Creator" at bounding box center [372, 406] width 110 height 28
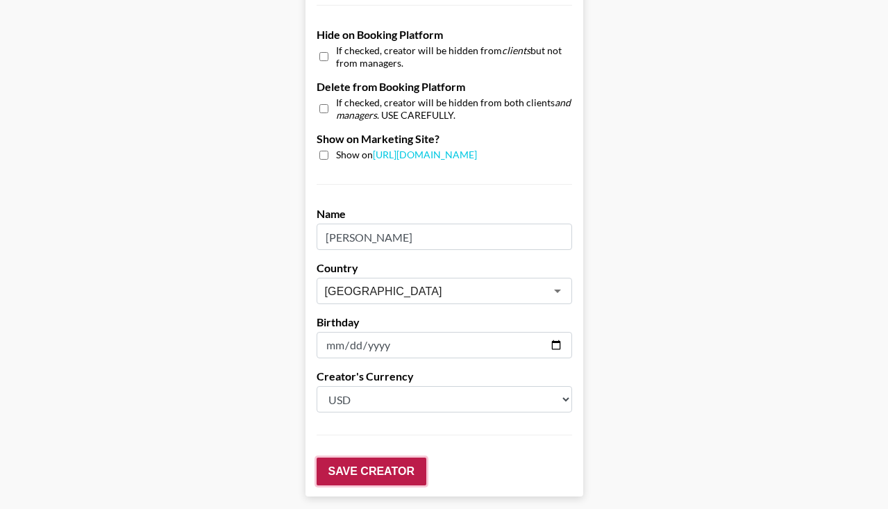
scroll to position [1440, 0]
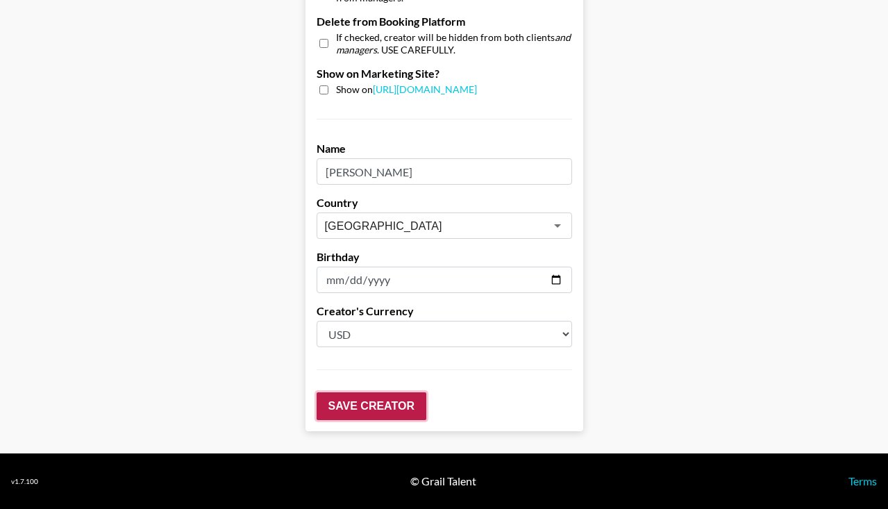
click at [392, 400] on input "Save Creator" at bounding box center [372, 406] width 110 height 28
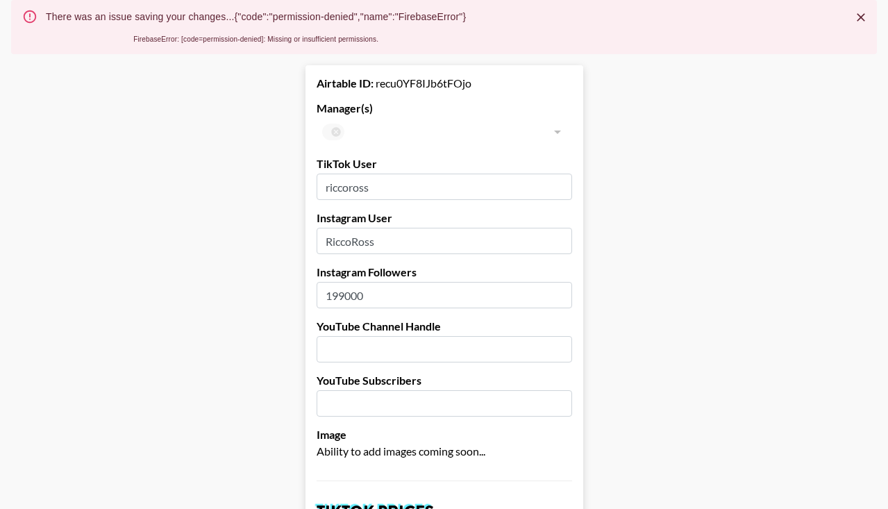
scroll to position [82, 0]
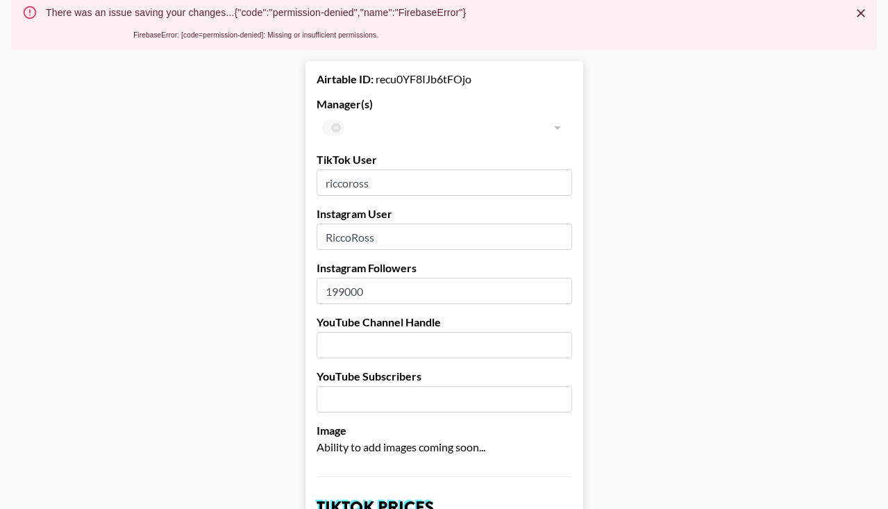
click at [336, 128] on div "​" at bounding box center [444, 128] width 255 height 28
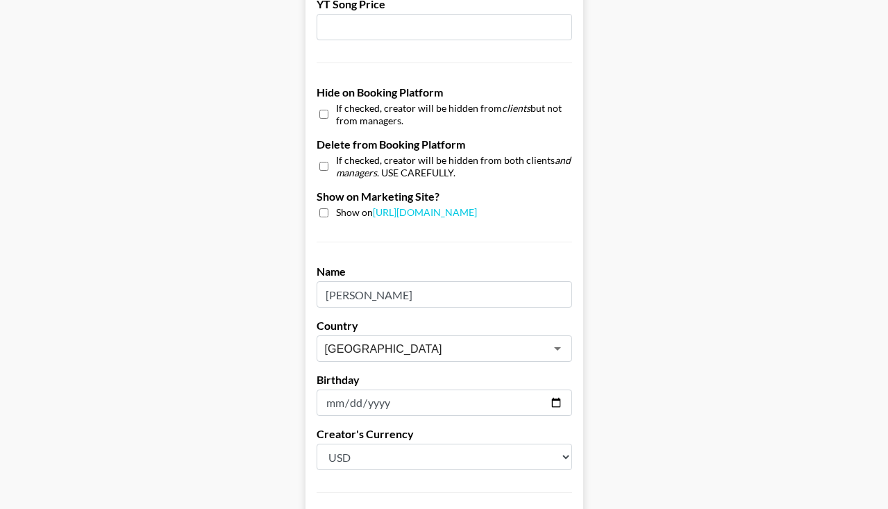
scroll to position [1440, 0]
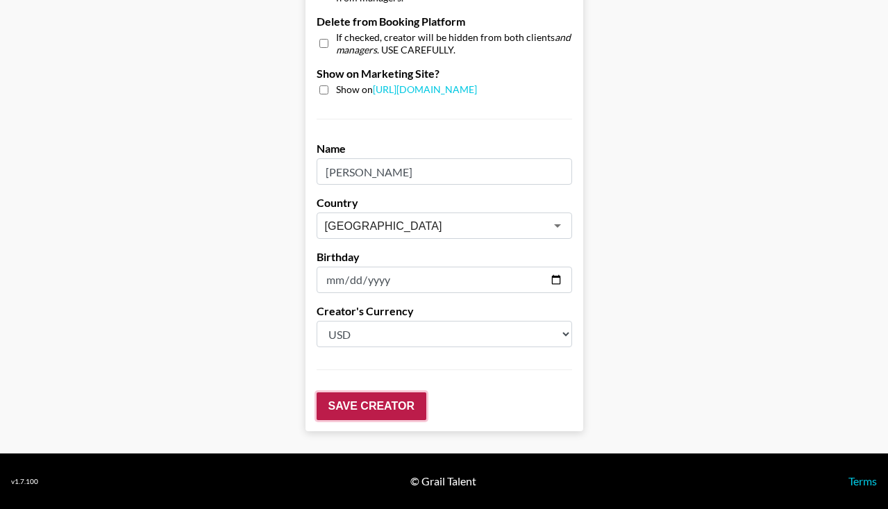
click at [371, 414] on input "Save Creator" at bounding box center [372, 406] width 110 height 28
click at [380, 406] on input "Save Creator" at bounding box center [372, 406] width 110 height 28
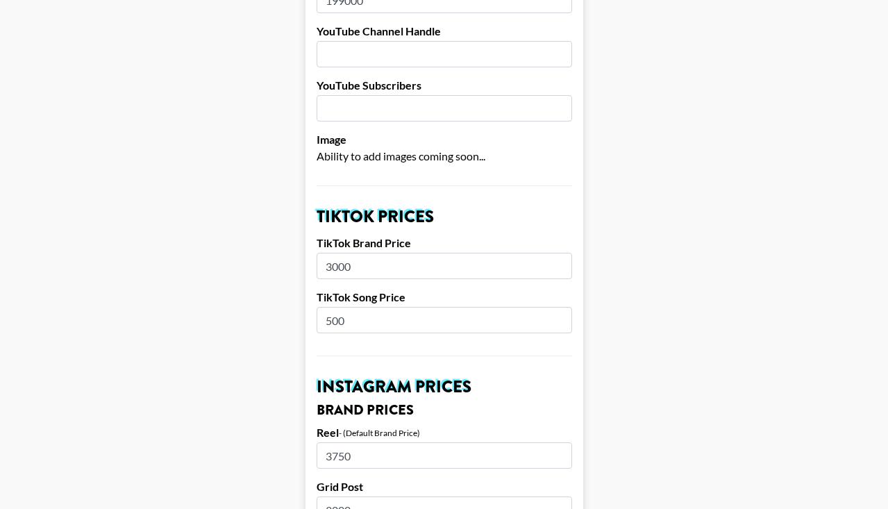
scroll to position [0, 0]
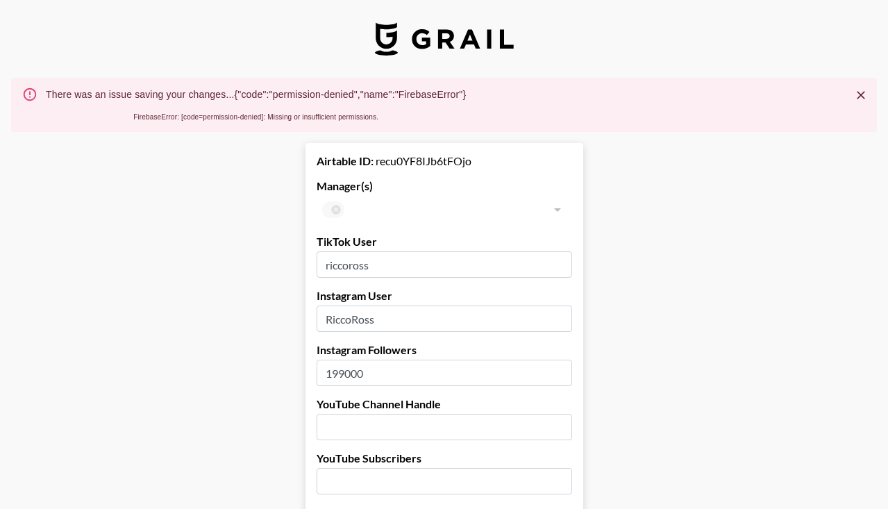
click at [862, 101] on icon "Close" at bounding box center [861, 95] width 14 height 14
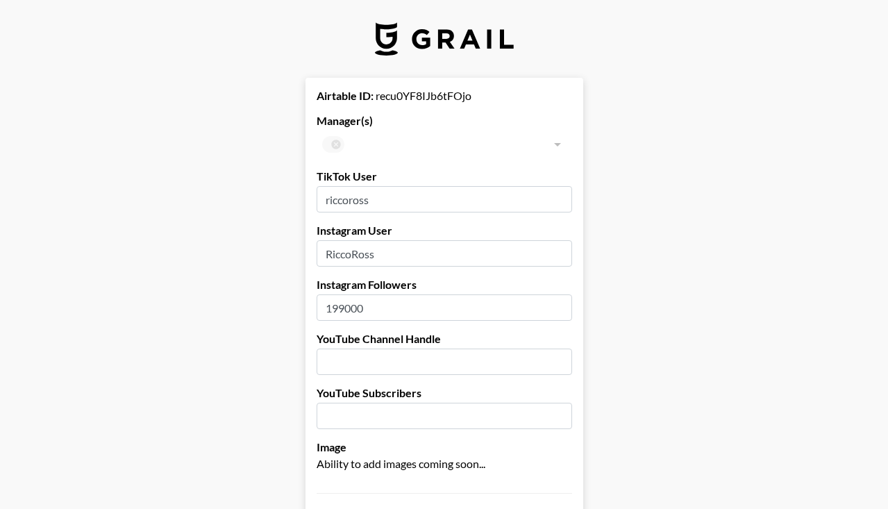
click at [336, 144] on div "​" at bounding box center [444, 145] width 255 height 28
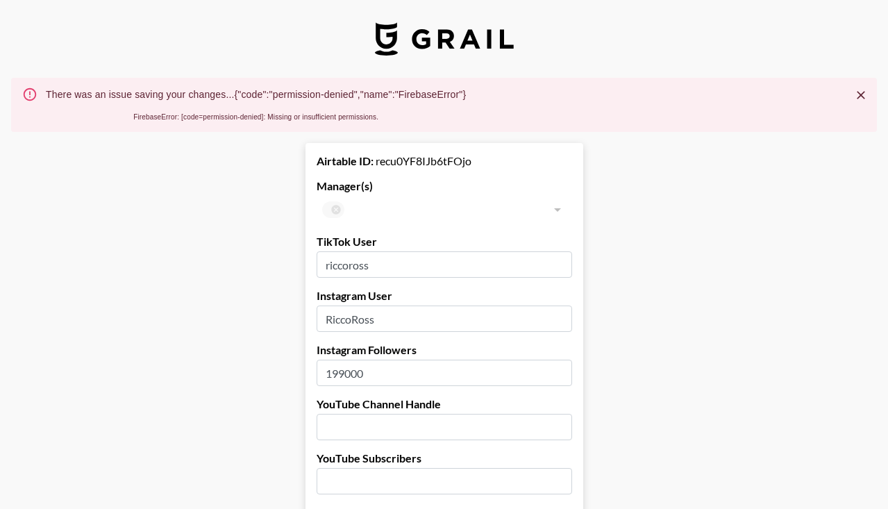
click at [558, 210] on div at bounding box center [557, 209] width 18 height 19
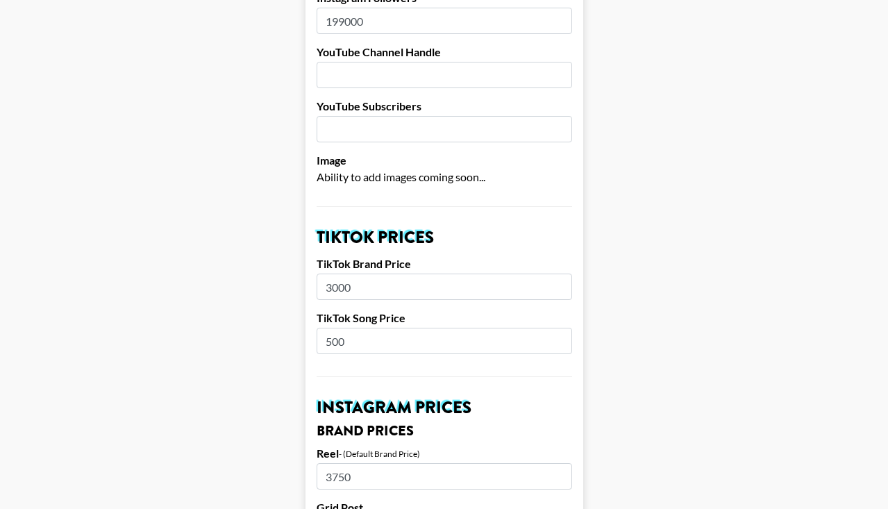
scroll to position [1440, 0]
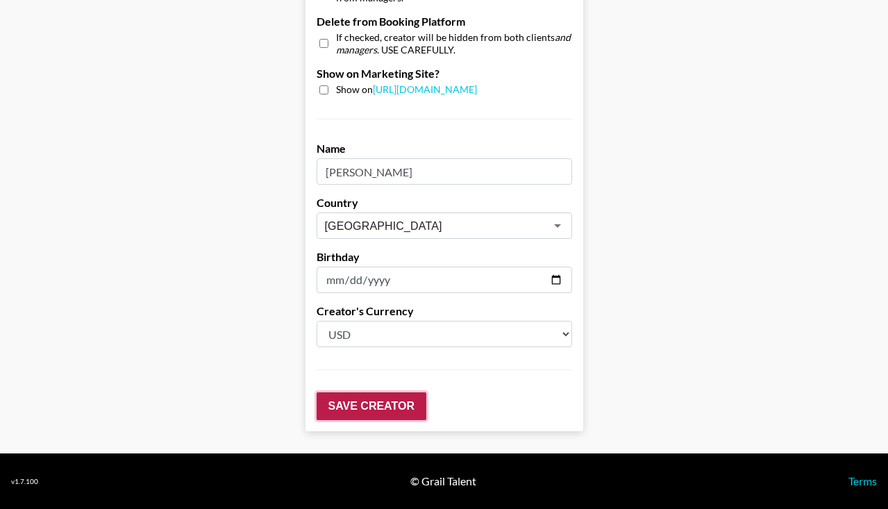
click at [387, 412] on input "Save Creator" at bounding box center [372, 406] width 110 height 28
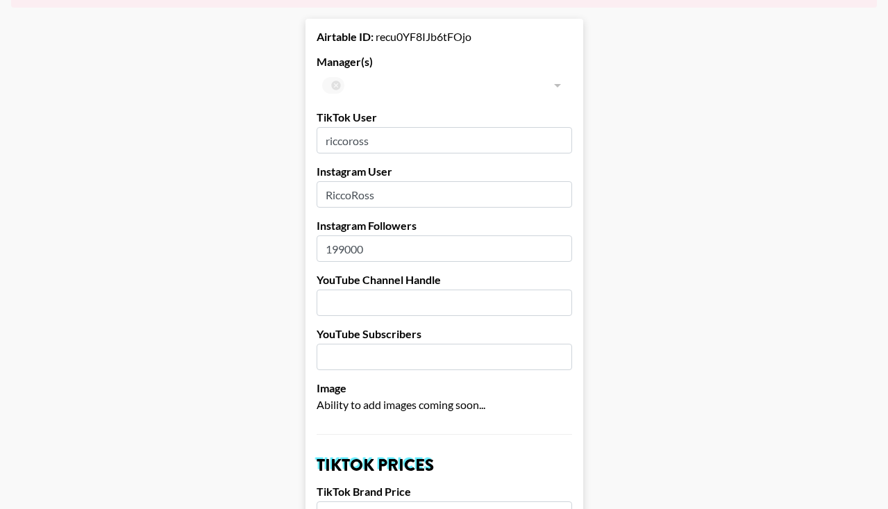
scroll to position [0, 0]
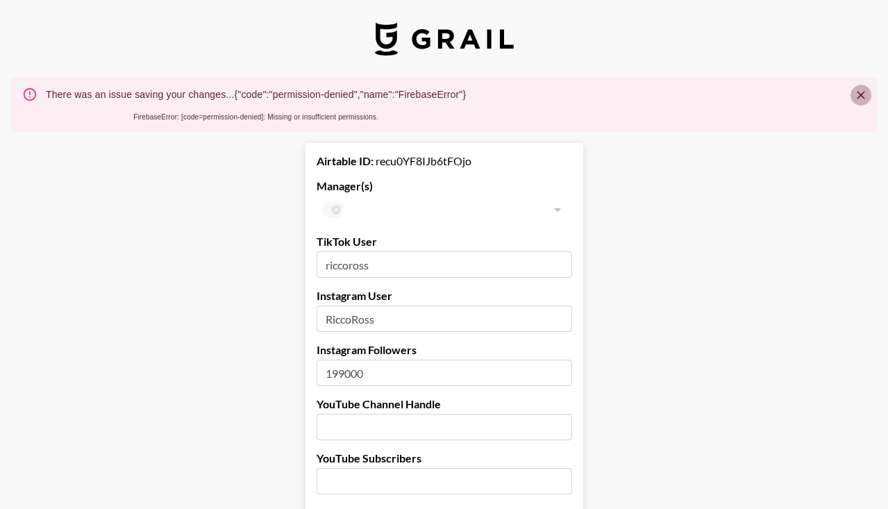
click at [860, 99] on icon "Close" at bounding box center [861, 95] width 14 height 14
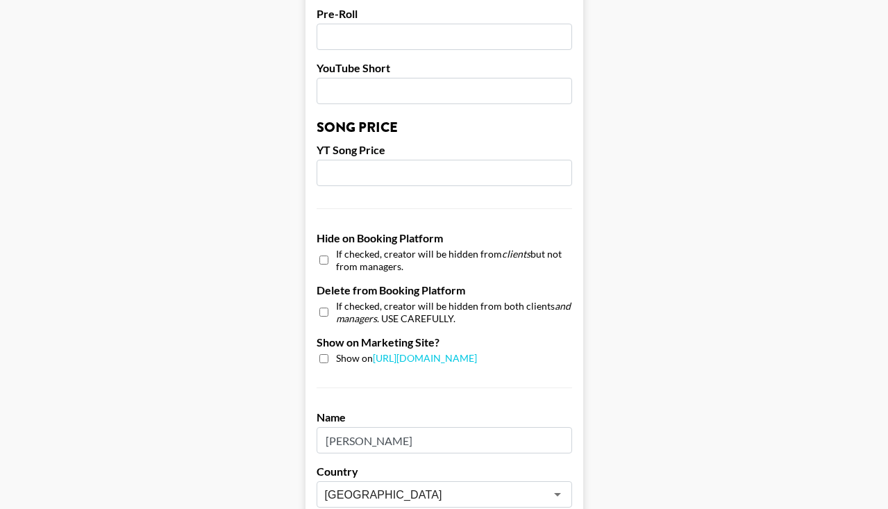
scroll to position [1375, 0]
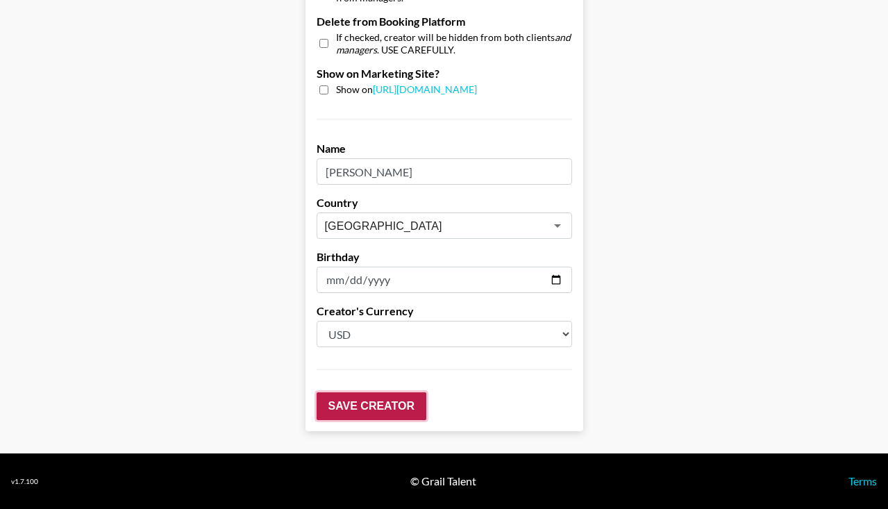
click at [419, 401] on input "Save Creator" at bounding box center [372, 406] width 110 height 28
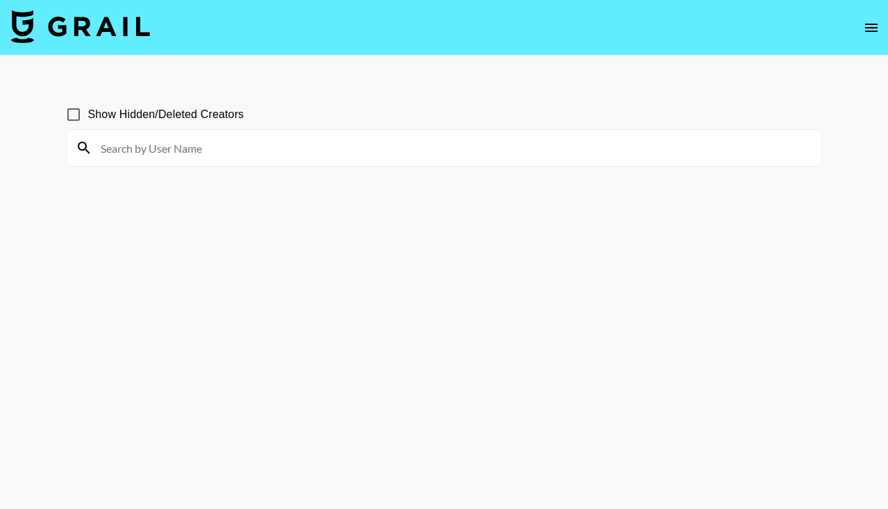
click at [217, 152] on input at bounding box center [452, 148] width 721 height 22
click at [158, 153] on input "riccoross" at bounding box center [452, 148] width 721 height 22
click at [151, 149] on input "riccoross" at bounding box center [452, 148] width 721 height 22
click at [203, 153] on input "riccoross" at bounding box center [452, 148] width 721 height 22
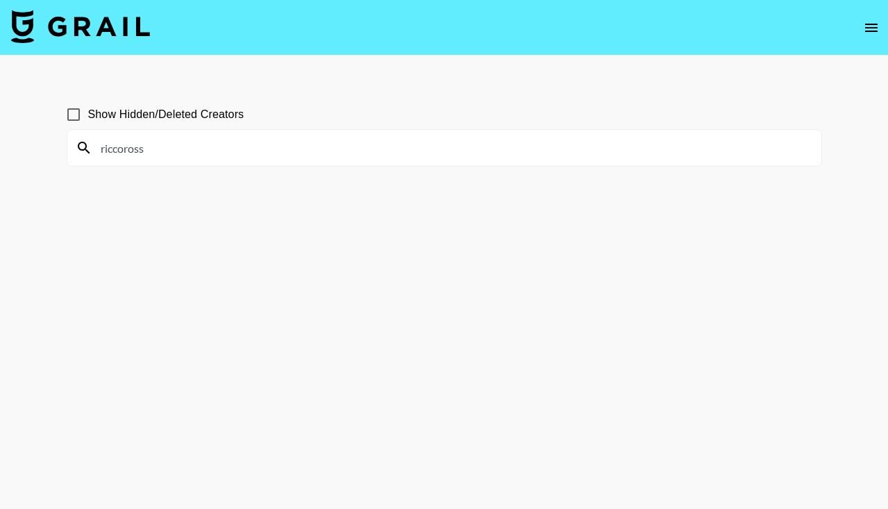
click at [224, 155] on input "riccoross" at bounding box center [452, 148] width 721 height 22
click at [125, 146] on input "riccoross" at bounding box center [452, 148] width 721 height 22
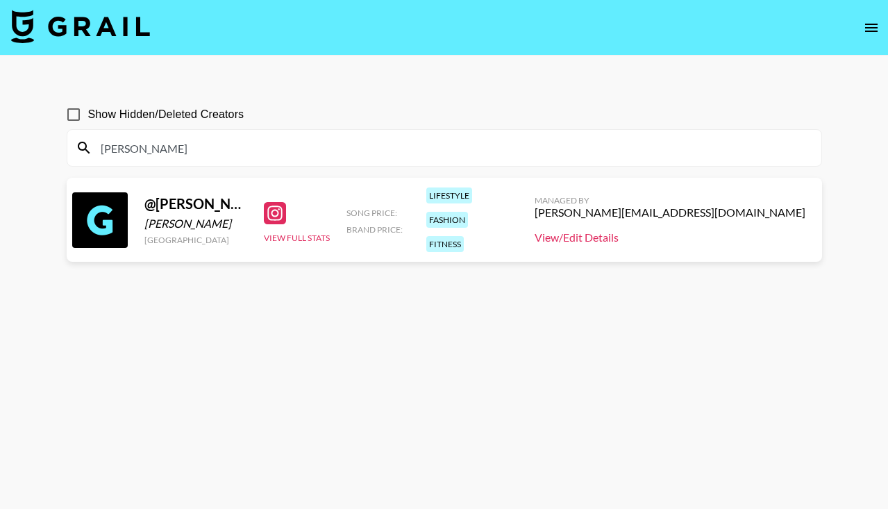
type input "[PERSON_NAME]"
click at [700, 237] on link "View/Edit Details" at bounding box center [670, 237] width 271 height 14
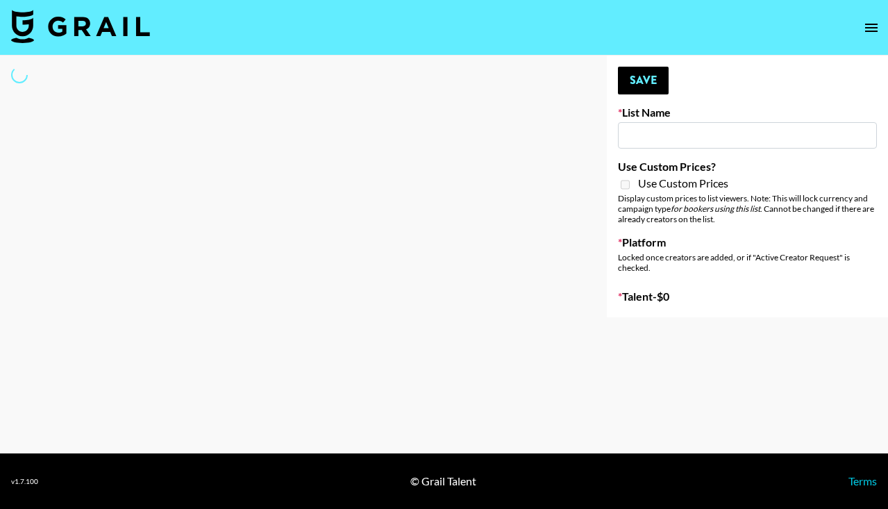
click at [631, 125] on input at bounding box center [747, 135] width 259 height 26
type input "Caribbean Diaspora Creators"
select select "Song"
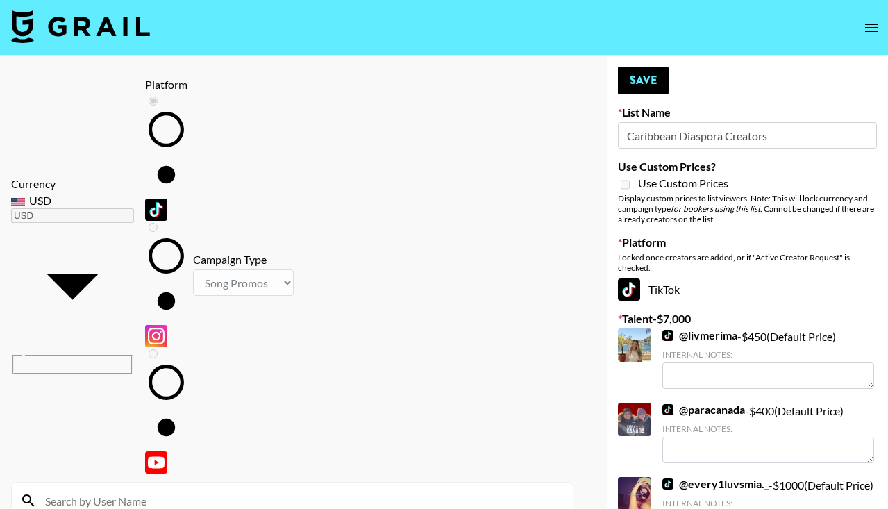
scroll to position [44, 0]
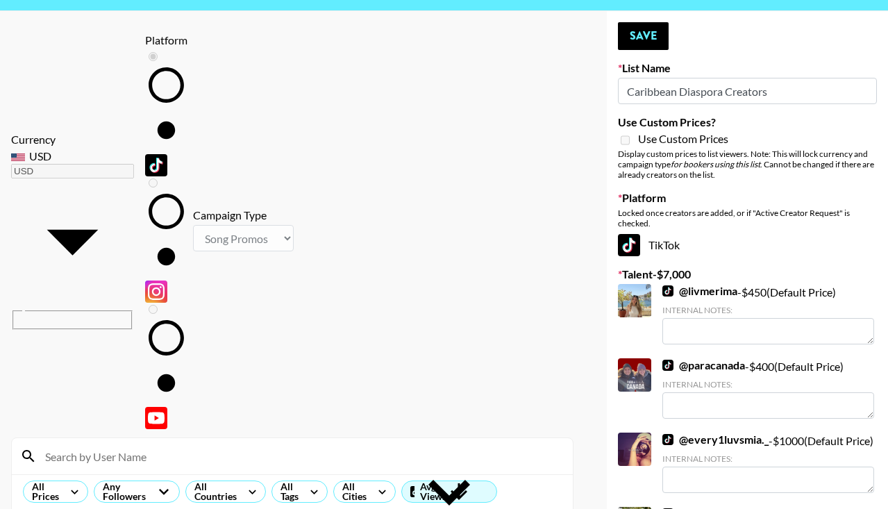
click at [137, 445] on input at bounding box center [301, 456] width 528 height 22
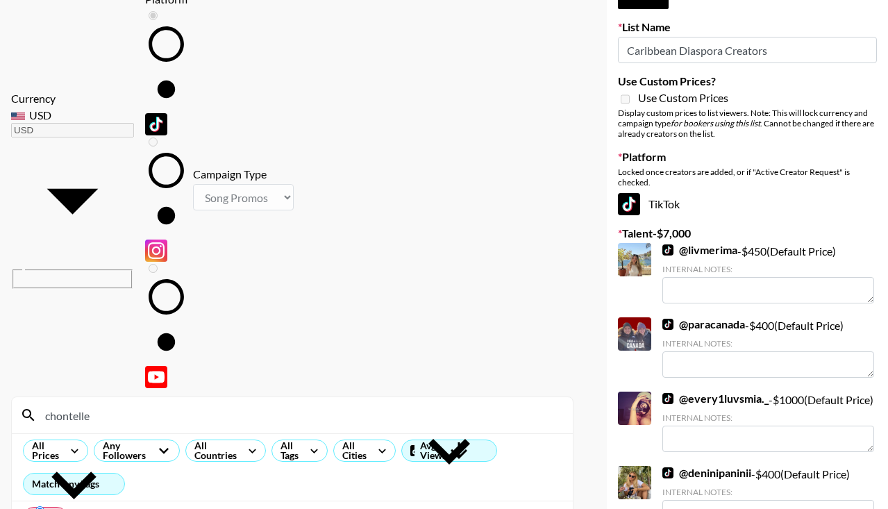
scroll to position [0, 0]
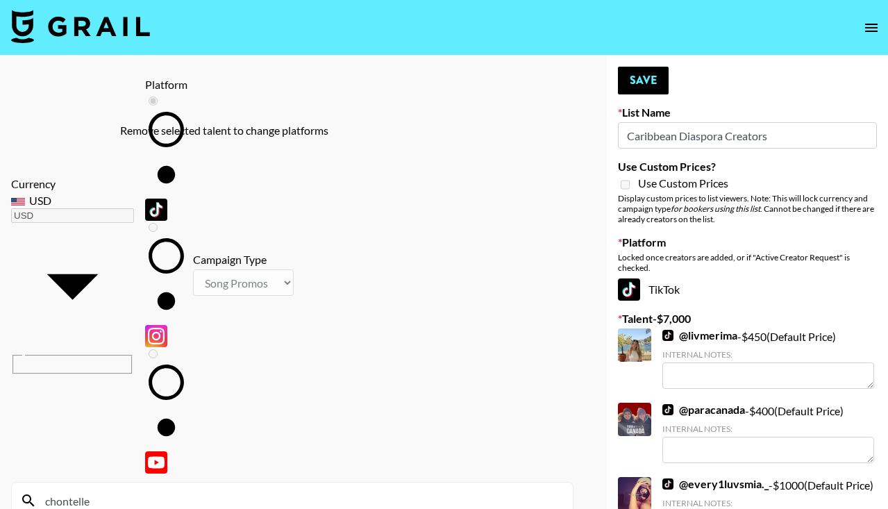
click at [176, 221] on label "Remove selected talent to change platforms" at bounding box center [166, 284] width 42 height 126
click at [94, 489] on input "chontelle" at bounding box center [301, 500] width 528 height 22
type input "c"
click at [181, 221] on label "Remove selected talent to change platforms" at bounding box center [166, 284] width 42 height 126
click at [179, 221] on label "Remove selected talent to change platforms" at bounding box center [166, 284] width 42 height 126
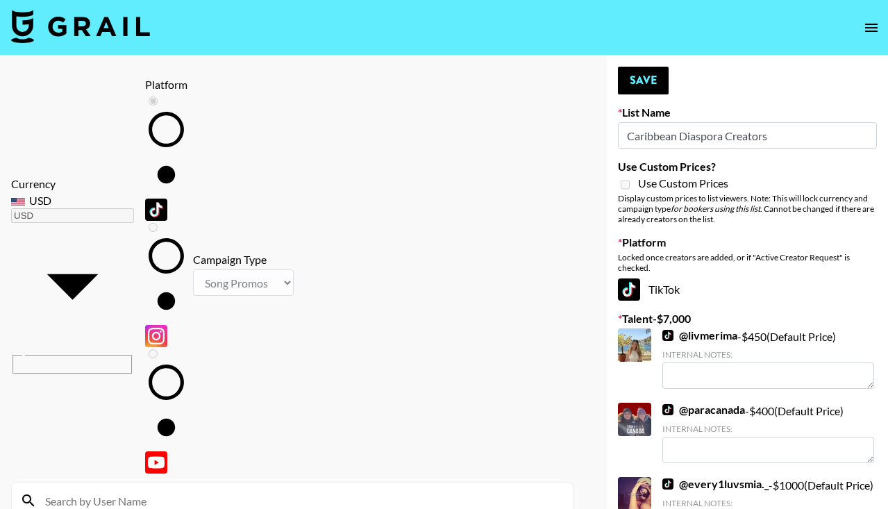
click at [643, 328] on div at bounding box center [634, 344] width 33 height 33
click at [288, 489] on input at bounding box center [301, 500] width 528 height 22
click at [233, 482] on div "chin" at bounding box center [292, 500] width 561 height 36
click at [200, 489] on input "chin" at bounding box center [301, 500] width 528 height 22
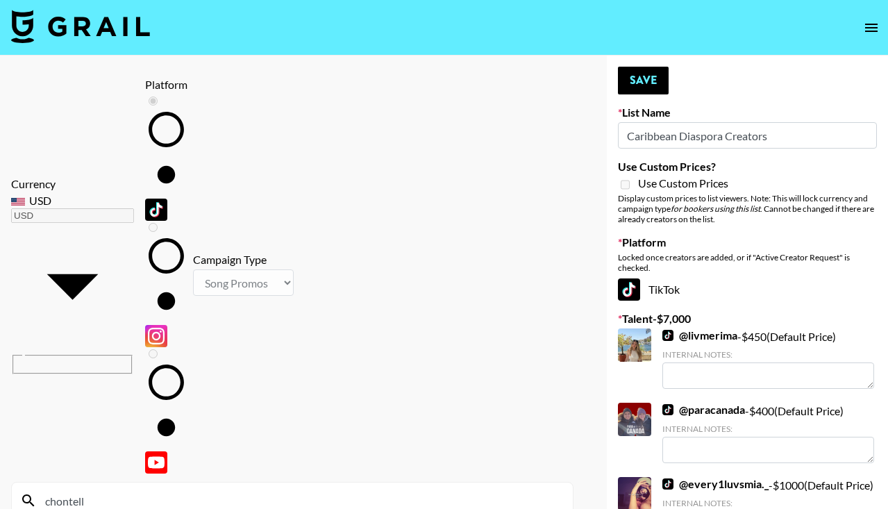
type input "chontell"
click at [880, 27] on button "open drawer" at bounding box center [871, 28] width 28 height 28
click at [101, 26] on img at bounding box center [80, 26] width 139 height 33
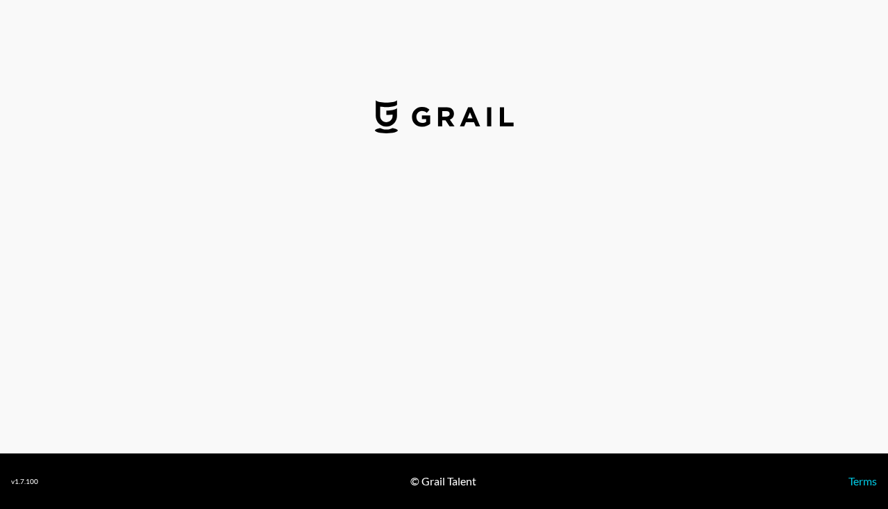
select select "USD"
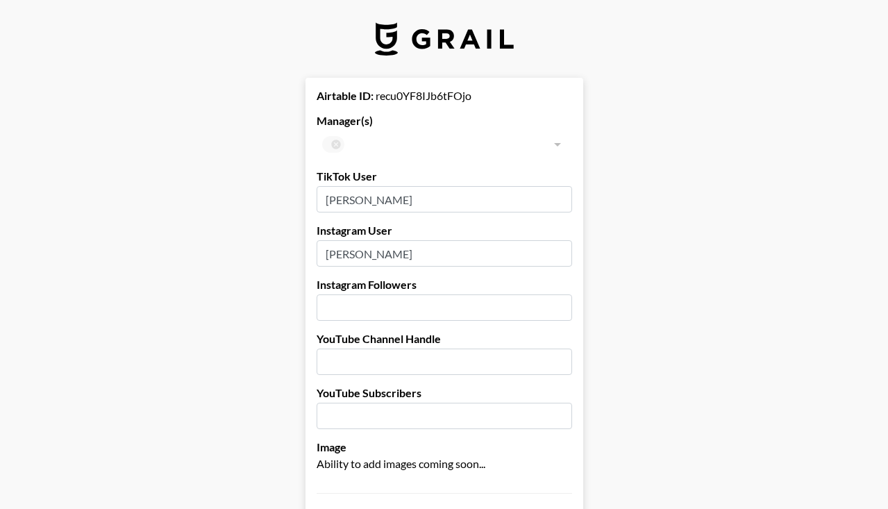
click at [333, 146] on div "​" at bounding box center [444, 145] width 255 height 28
click at [352, 199] on input "ricco ross" at bounding box center [444, 199] width 255 height 26
type input "riccoross"
click at [357, 247] on input "Ricco Ross" at bounding box center [444, 253] width 255 height 26
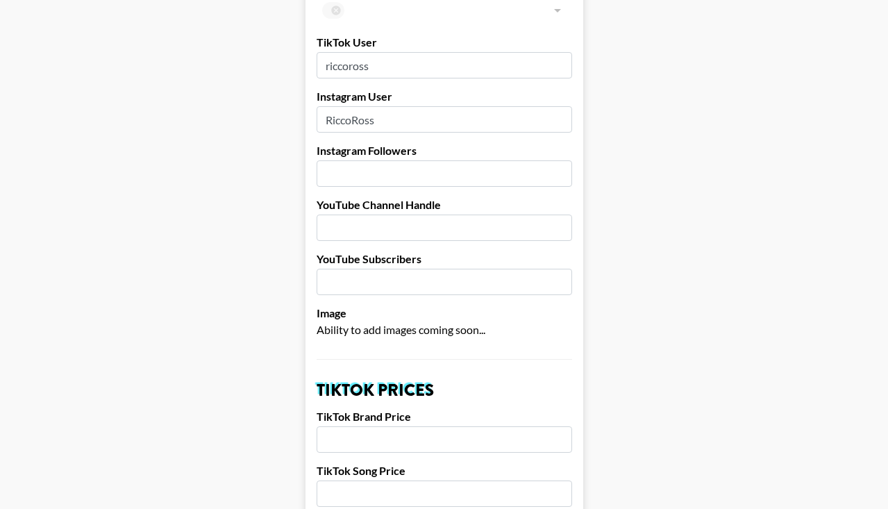
scroll to position [137, 0]
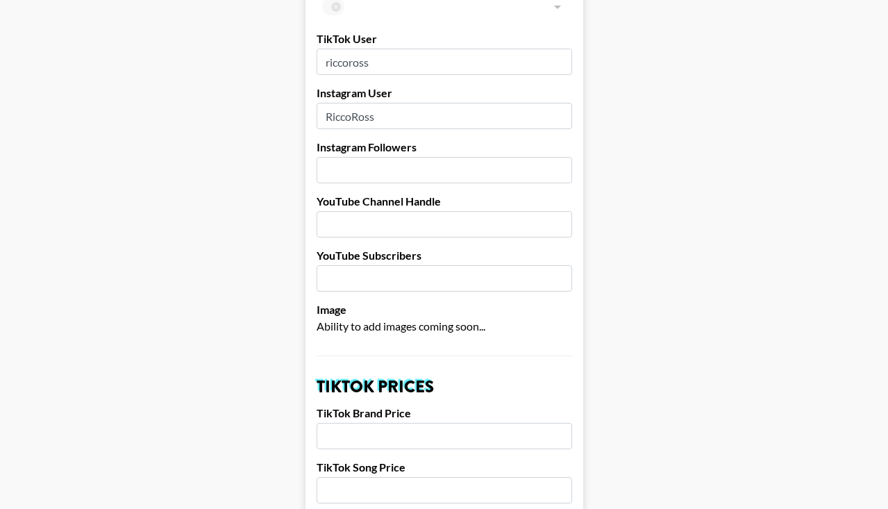
type input "RiccoRoss"
click at [376, 174] on input "number" at bounding box center [444, 170] width 255 height 26
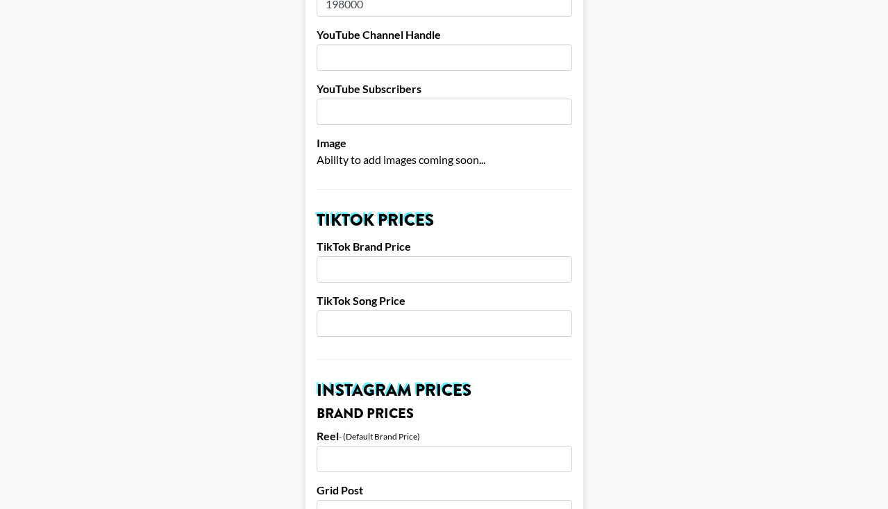
scroll to position [395, 0]
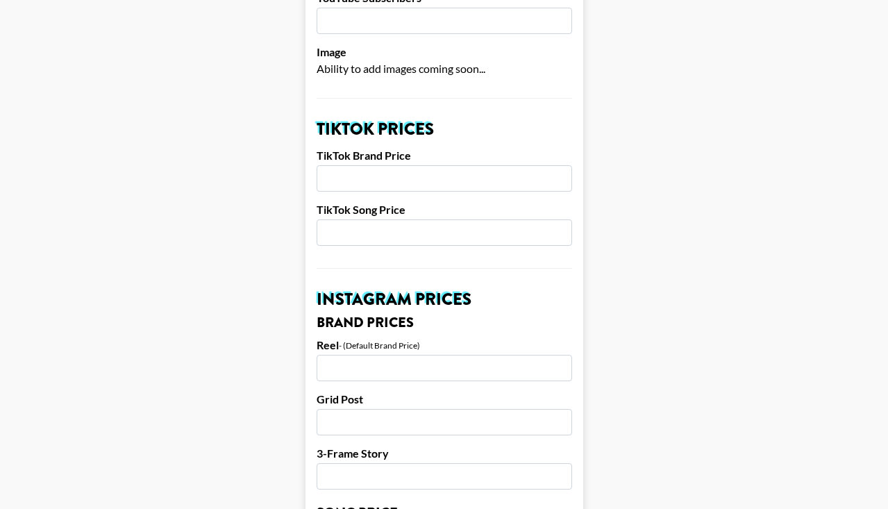
type input "198000"
click at [379, 183] on input "number" at bounding box center [444, 178] width 255 height 26
type input "3"
type input "3000"
click at [400, 233] on input "number" at bounding box center [444, 232] width 255 height 26
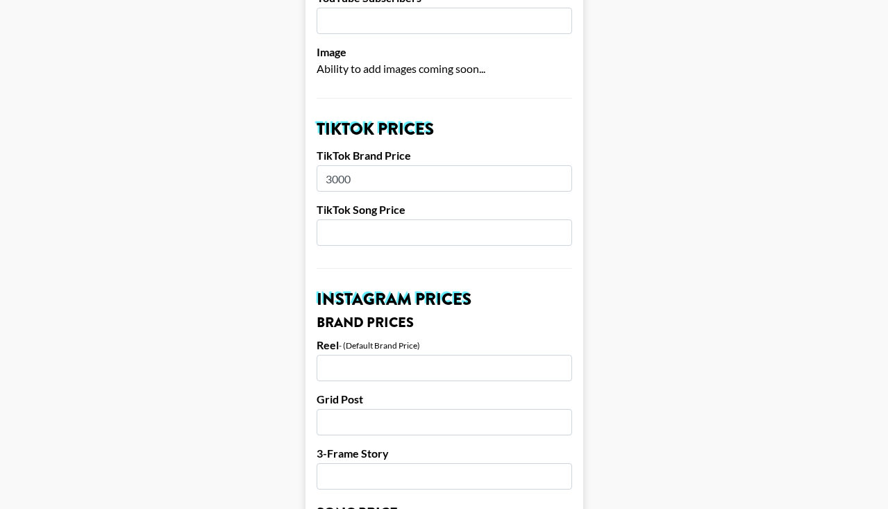
type input "5"
type input "500"
click at [408, 367] on input "number" at bounding box center [444, 368] width 255 height 26
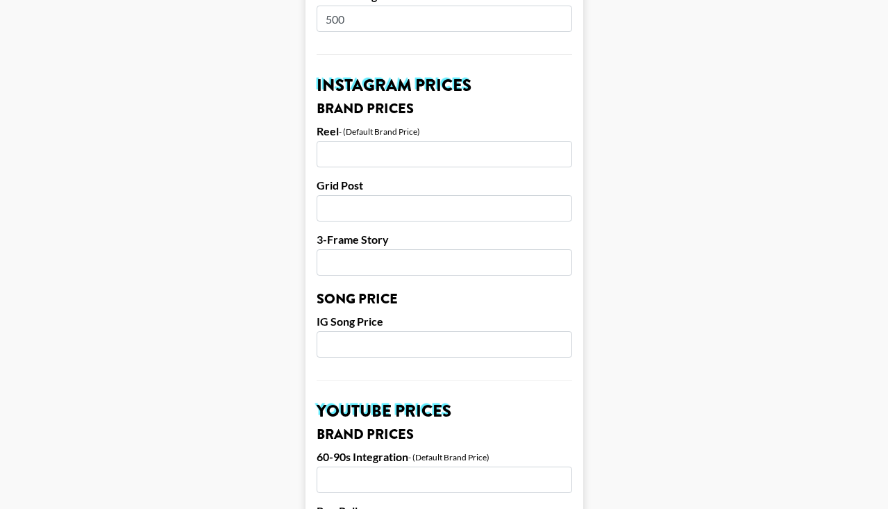
scroll to position [628, 0]
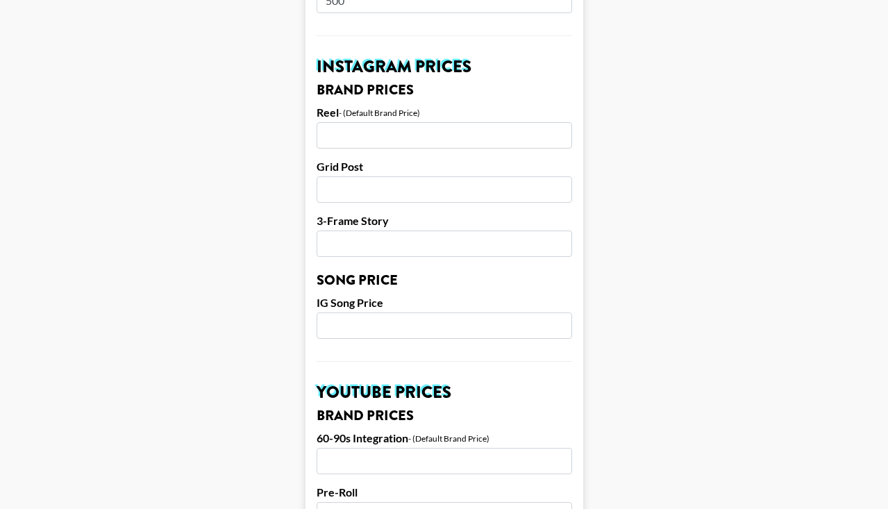
click at [369, 135] on input "number" at bounding box center [444, 135] width 255 height 26
type input "3750"
type input "3000"
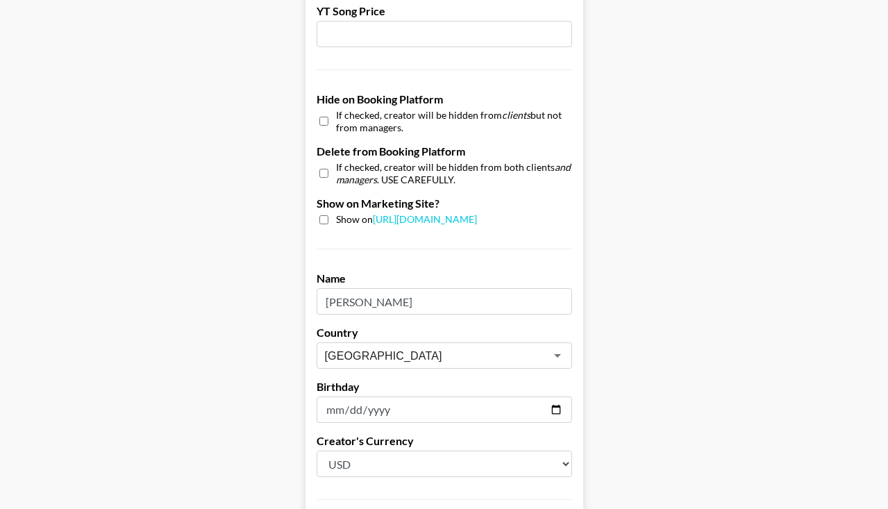
scroll to position [1375, 0]
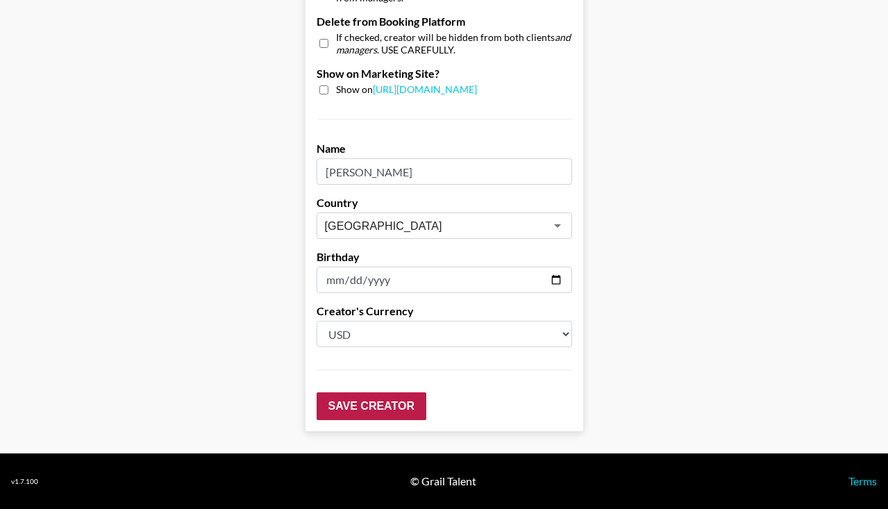
type input "500"
click at [371, 403] on input "Save Creator" at bounding box center [372, 406] width 110 height 28
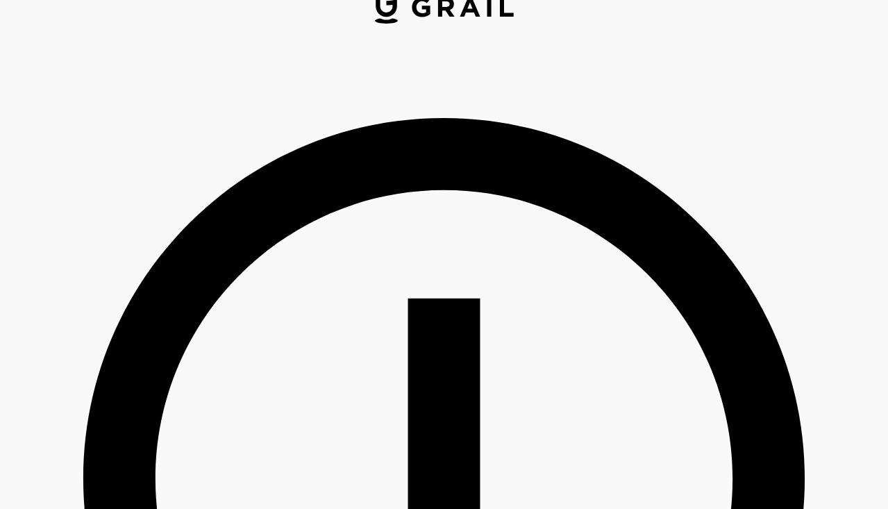
scroll to position [33, 0]
